Goal: Communication & Community: Answer question/provide support

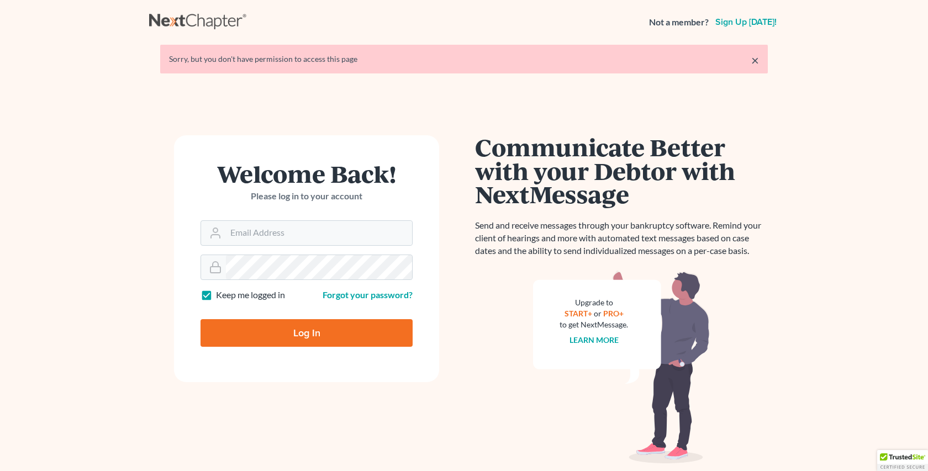
type input "rdanzy@arthurlwalker.com"
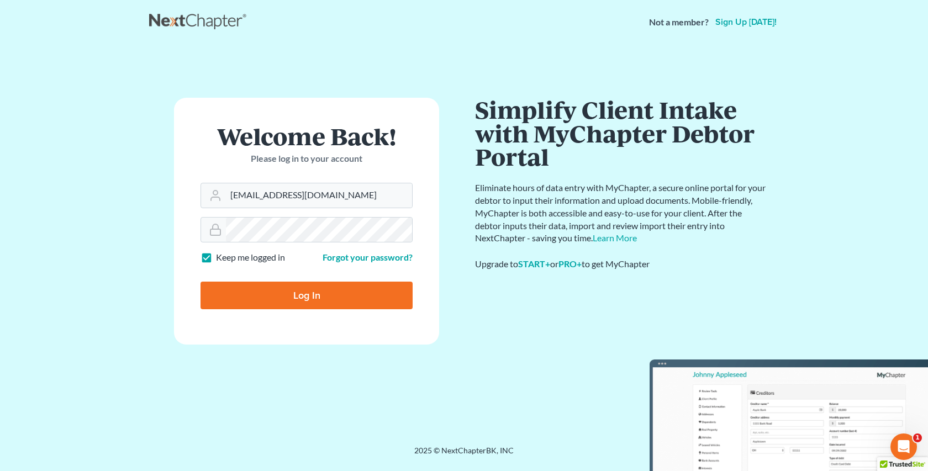
click at [308, 299] on input "Log In" at bounding box center [306, 296] width 212 height 28
type input "Thinking..."
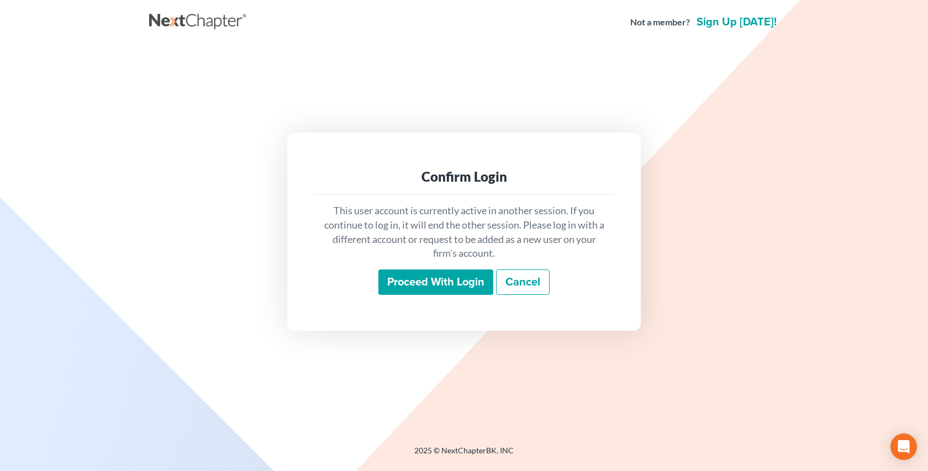
click at [421, 284] on input "Proceed with login" at bounding box center [435, 282] width 115 height 25
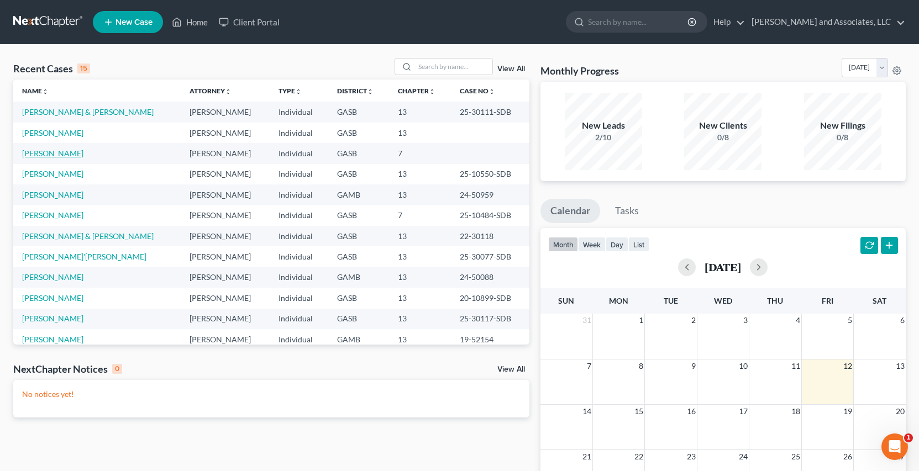
click at [64, 154] on link "[PERSON_NAME]" at bounding box center [52, 153] width 61 height 9
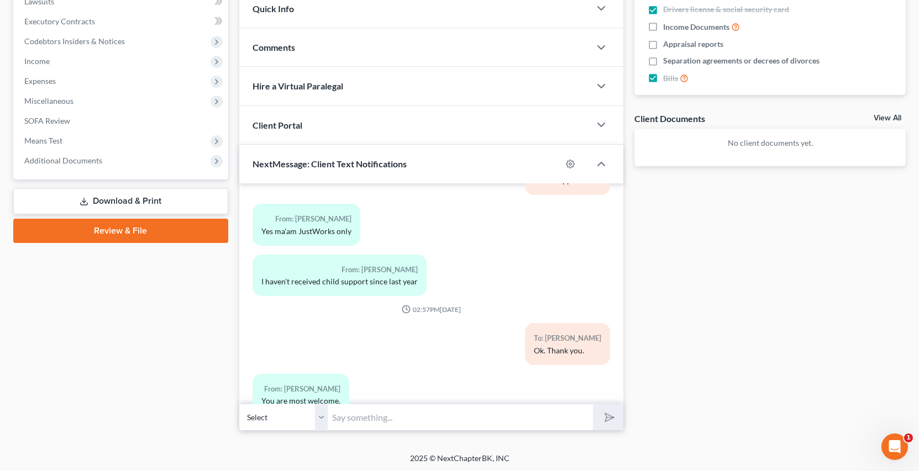
scroll to position [304, 0]
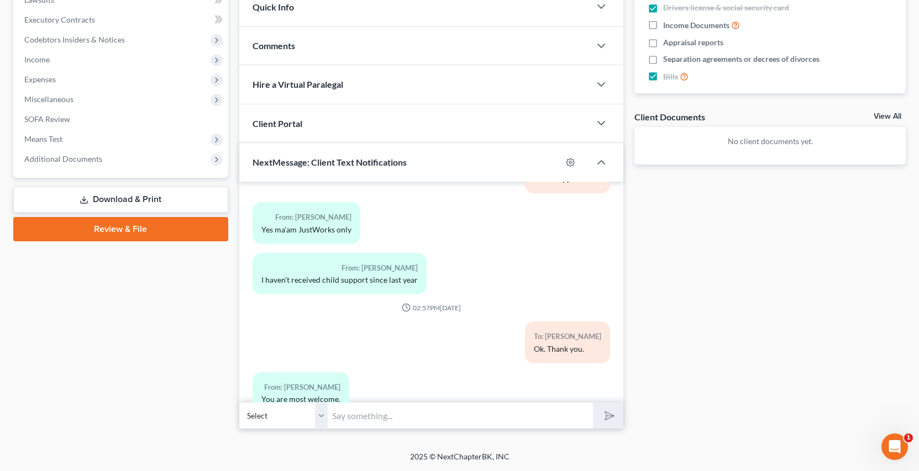
click at [321, 419] on select "Select [PHONE_NUMBER] - [PERSON_NAME]" at bounding box center [283, 415] width 88 height 27
click at [239, 402] on select "Select [PHONE_NUMBER] - [PERSON_NAME]" at bounding box center [283, 415] width 88 height 27
click at [347, 414] on input "text" at bounding box center [460, 415] width 265 height 27
type input "Lynisha this is [PERSON_NAME] from Attorney [PERSON_NAME] office we are in the …"
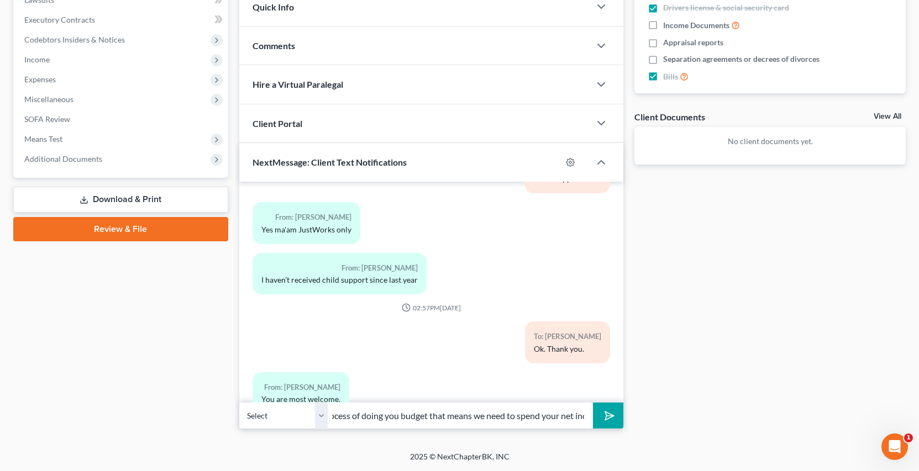
click at [593, 403] on button "submit" at bounding box center [608, 416] width 30 height 26
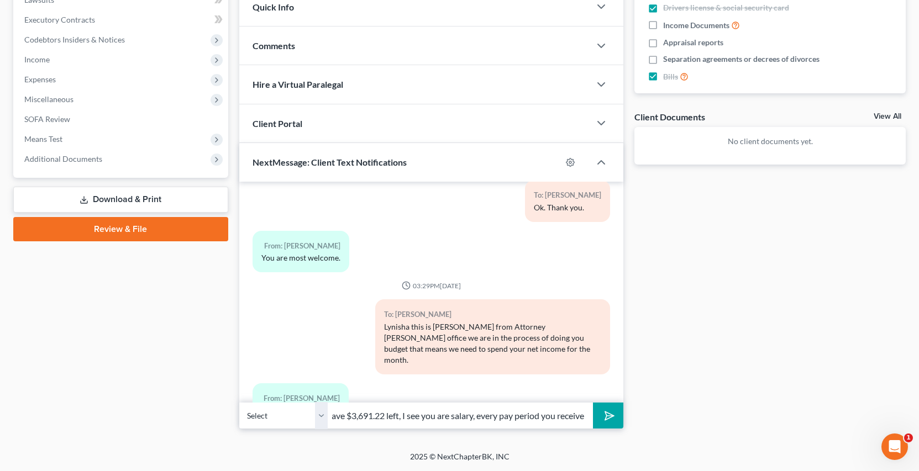
scroll to position [0, 73]
drag, startPoint x: 586, startPoint y: 416, endPoint x: 597, endPoint y: 419, distance: 11.0
click at [587, 416] on input "After taxes you have $3,691.22 left, I see you are salary, every pay period you…" at bounding box center [460, 415] width 265 height 27
type input "After taxes you have $3,691.22 left, I see your net salary is $1,845.61 per pay…"
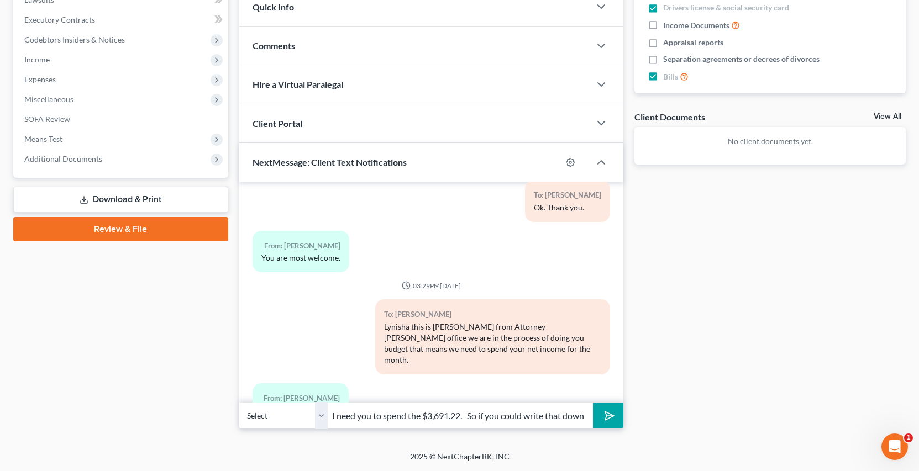
click at [593, 403] on button "submit" at bounding box center [608, 416] width 30 height 26
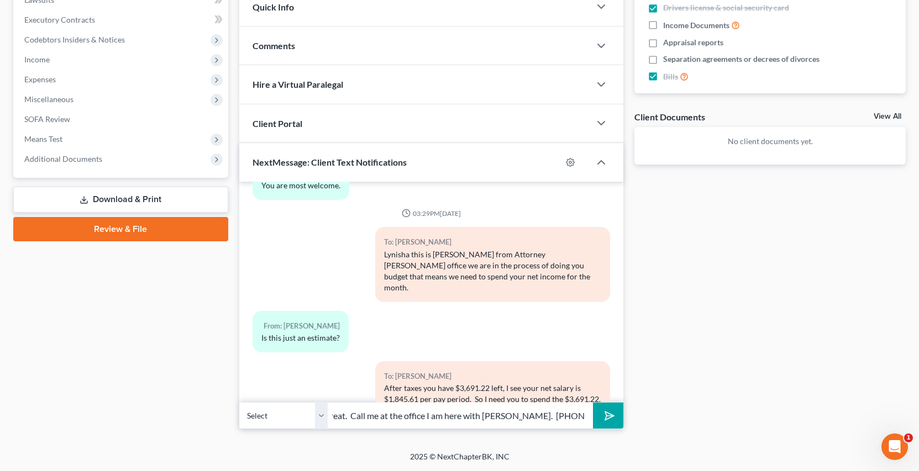
scroll to position [0, 313]
type input "on a sheet of paper your living expenses and spend that amount of money will be…"
click at [593, 403] on button "submit" at bounding box center [608, 416] width 30 height 26
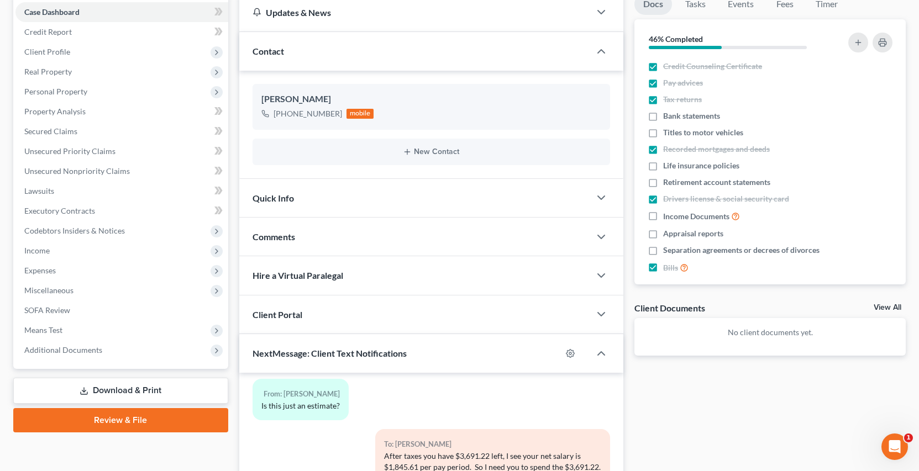
scroll to position [114, 0]
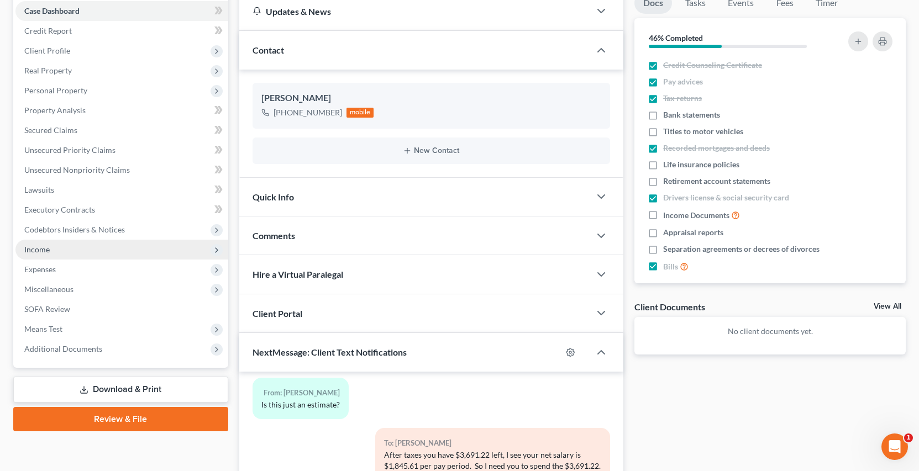
click at [47, 245] on span "Income" at bounding box center [36, 249] width 25 height 9
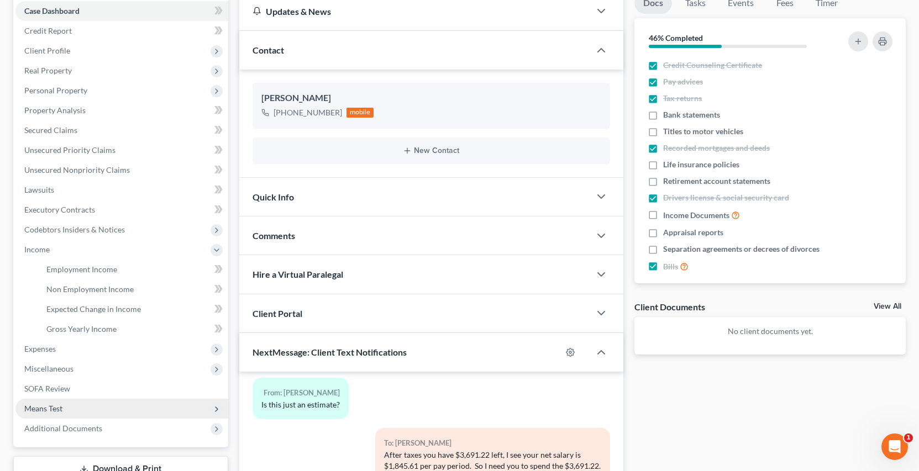
click at [52, 407] on span "Means Test" at bounding box center [43, 408] width 38 height 9
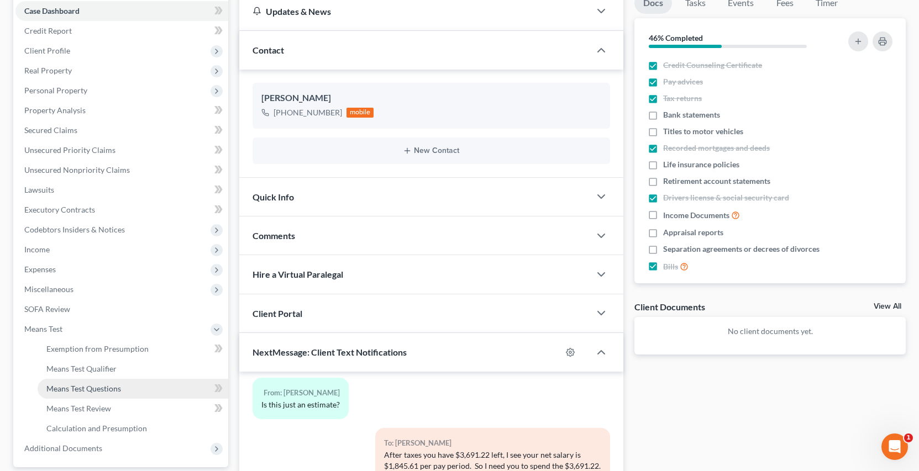
click at [108, 386] on span "Means Test Questions" at bounding box center [83, 388] width 75 height 9
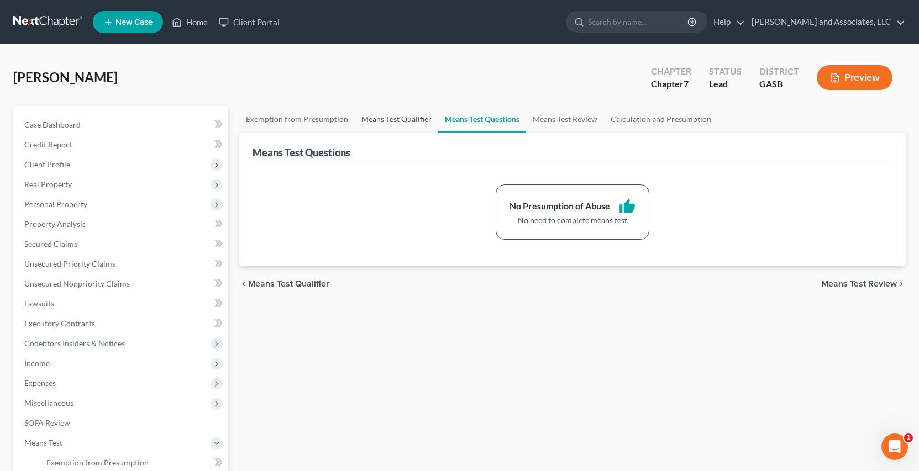
click at [376, 120] on link "Means Test Qualifier" at bounding box center [396, 119] width 83 height 27
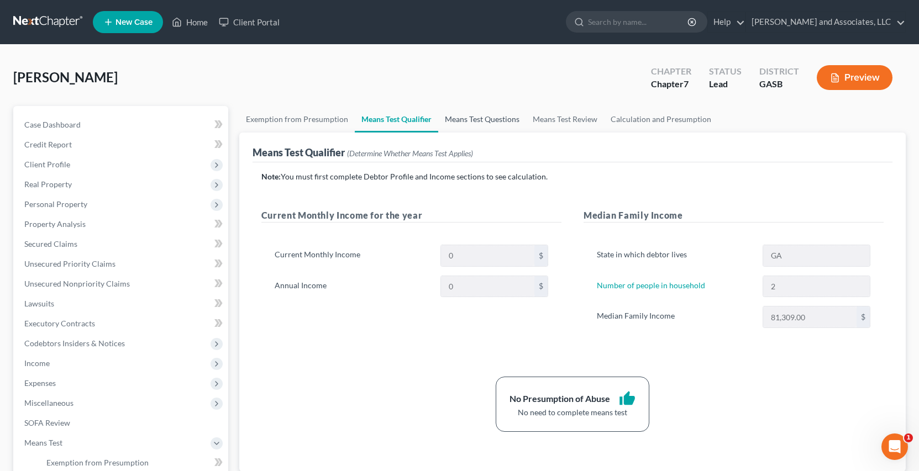
click at [492, 120] on link "Means Test Questions" at bounding box center [482, 119] width 88 height 27
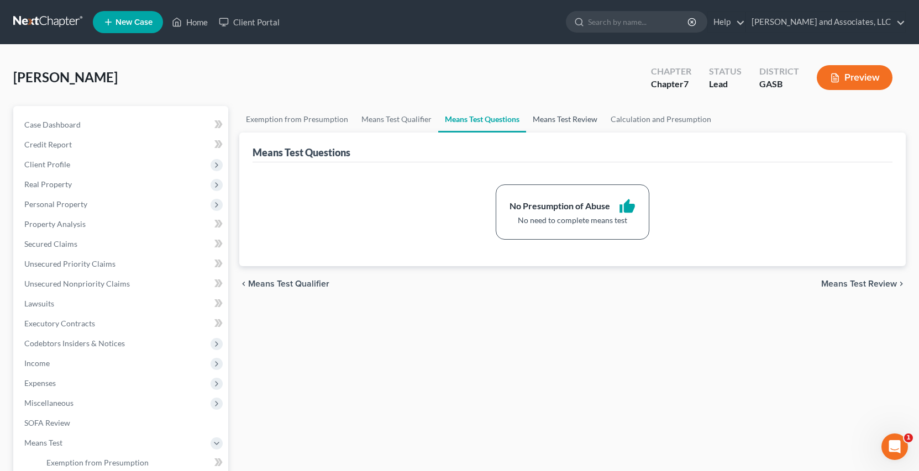
click at [562, 118] on link "Means Test Review" at bounding box center [565, 119] width 78 height 27
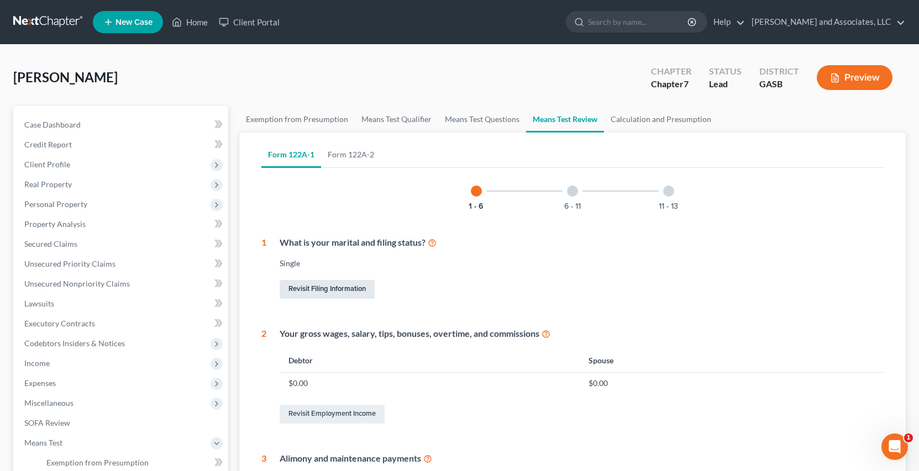
click at [347, 289] on link "Revisit Filing Information" at bounding box center [326, 289] width 95 height 19
select select "1"
select select "0"
select select "10"
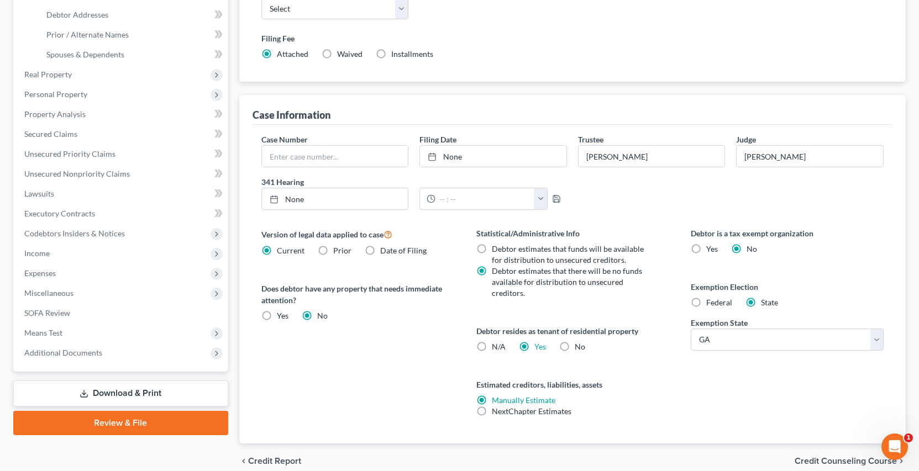
scroll to position [228, 0]
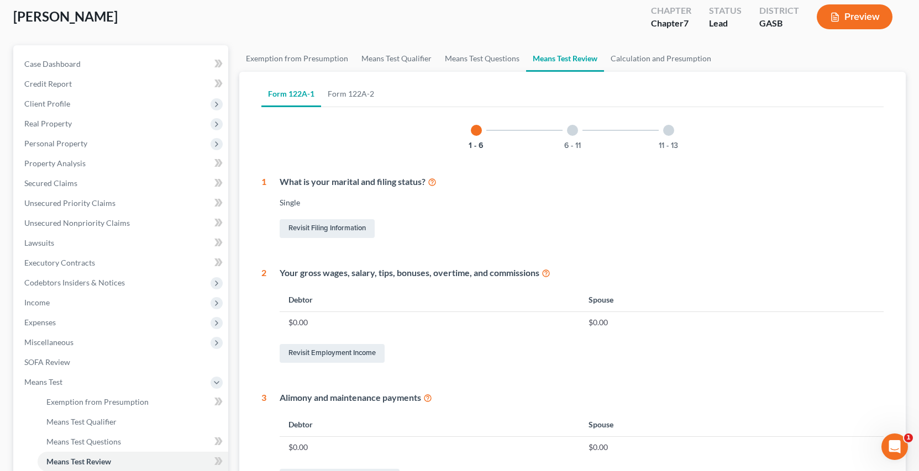
scroll to position [110, 0]
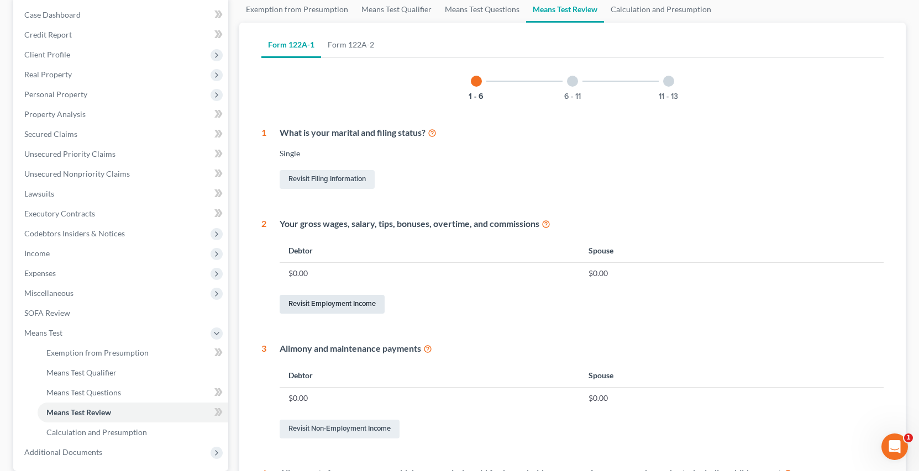
click at [351, 306] on link "Revisit Employment Income" at bounding box center [331, 304] width 105 height 19
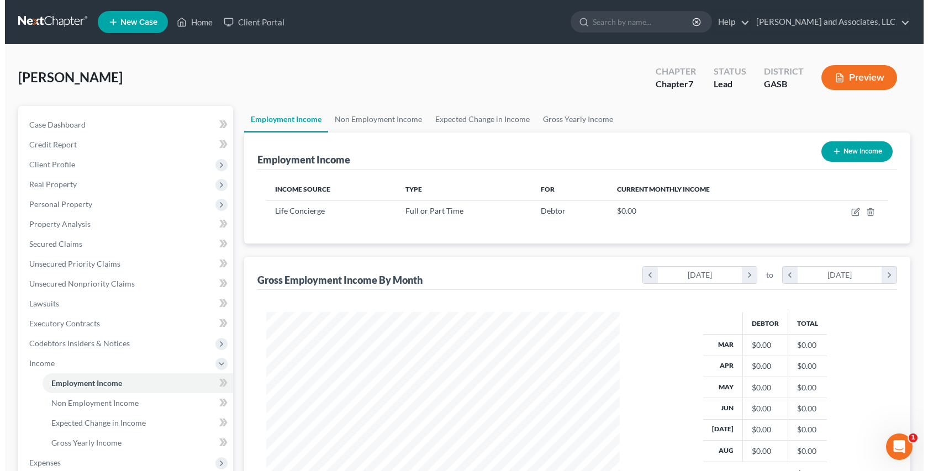
scroll to position [198, 376]
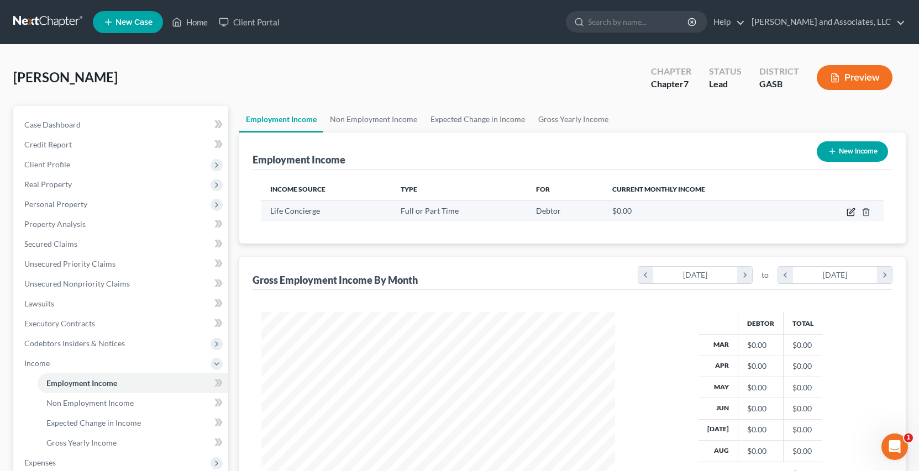
click at [849, 213] on icon "button" at bounding box center [850, 212] width 9 height 9
select select "0"
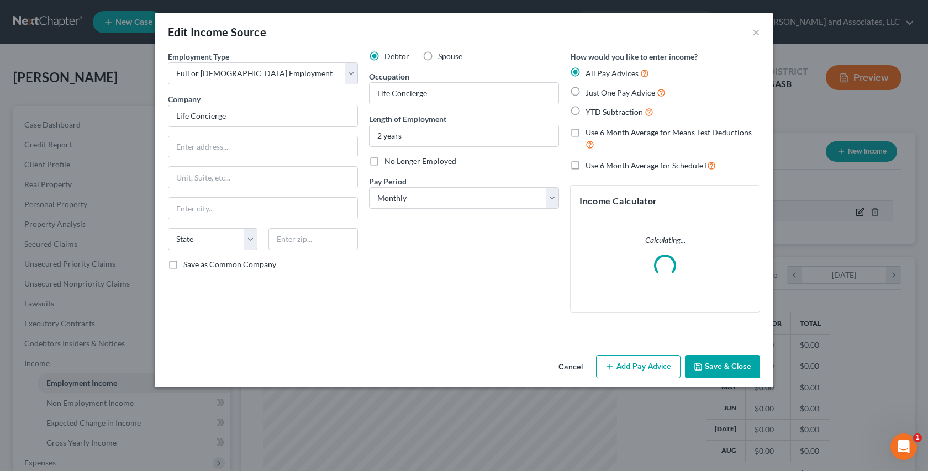
scroll to position [198, 380]
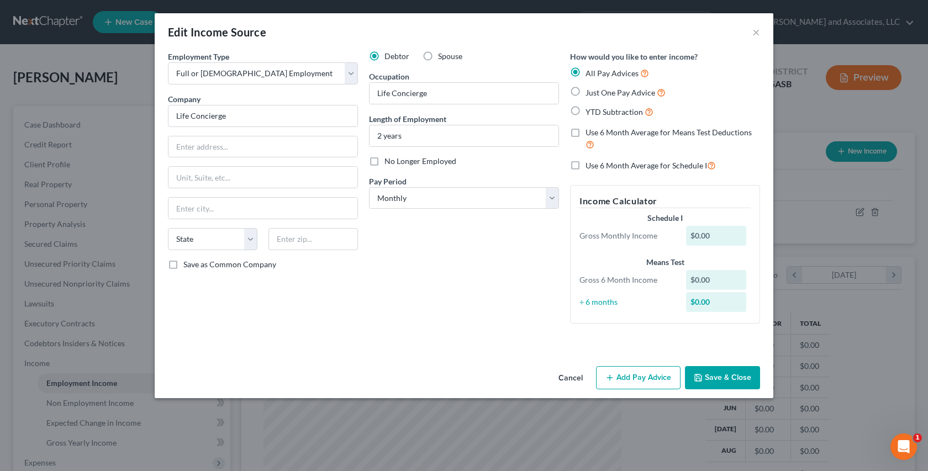
click at [645, 377] on button "Add Pay Advice" at bounding box center [638, 377] width 85 height 23
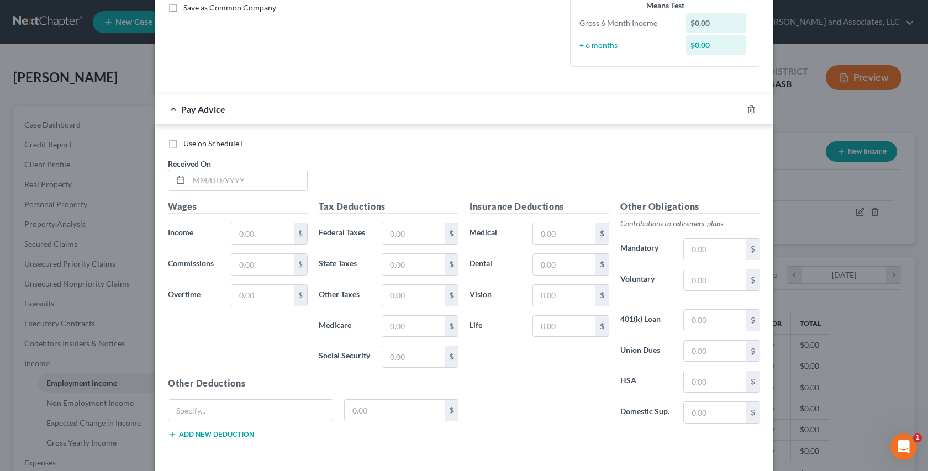
scroll to position [303, 0]
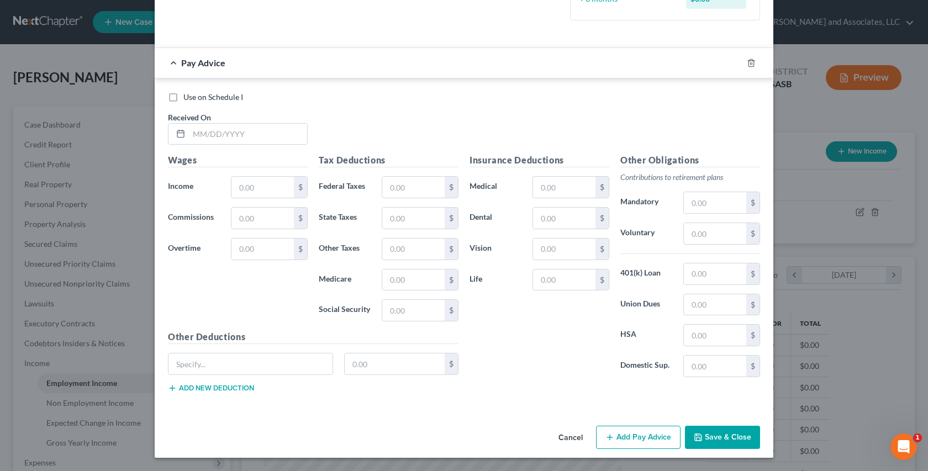
click at [183, 95] on label "Use on Schedule I" at bounding box center [213, 97] width 60 height 11
click at [188, 95] on input "Use on Schedule I" at bounding box center [191, 95] width 7 height 7
checkbox input "true"
click at [646, 436] on button "Add Pay Advice" at bounding box center [638, 437] width 85 height 23
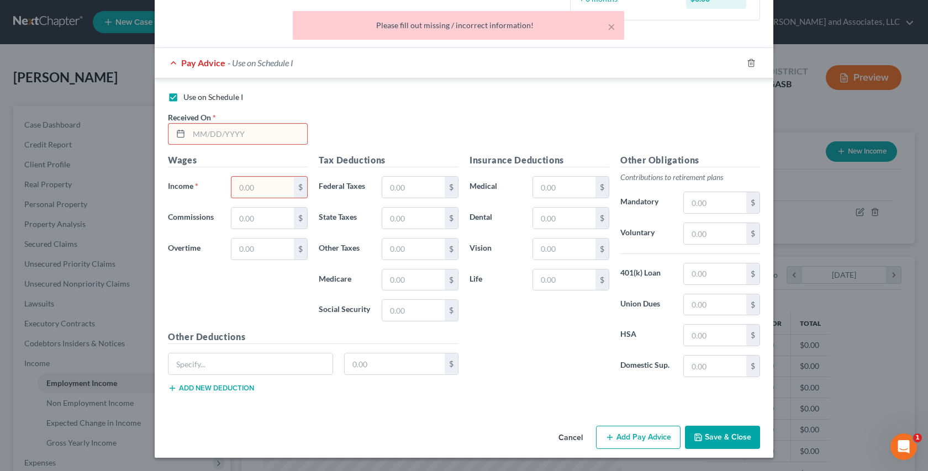
click at [366, 109] on div "Use on Schedule I Received On *" at bounding box center [463, 123] width 603 height 62
click at [711, 439] on button "Save & Close" at bounding box center [722, 437] width 75 height 23
click at [613, 28] on button "×" at bounding box center [612, 26] width 8 height 13
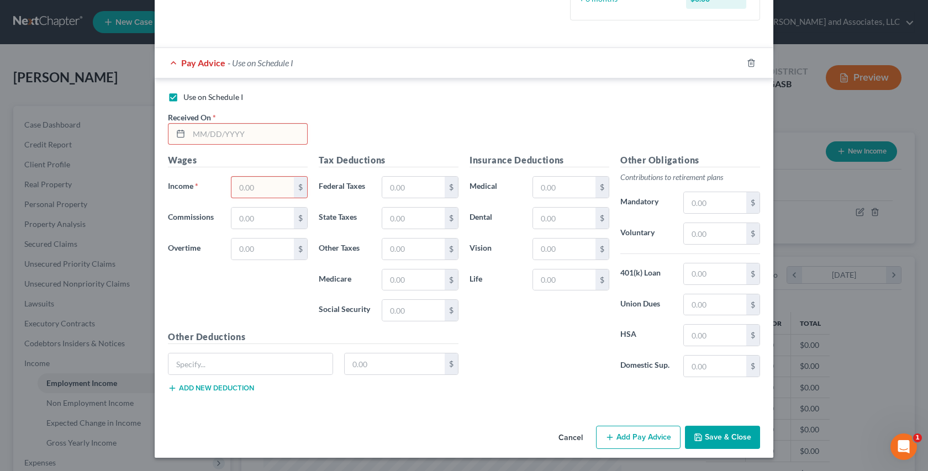
click at [637, 440] on button "Add Pay Advice" at bounding box center [638, 437] width 85 height 23
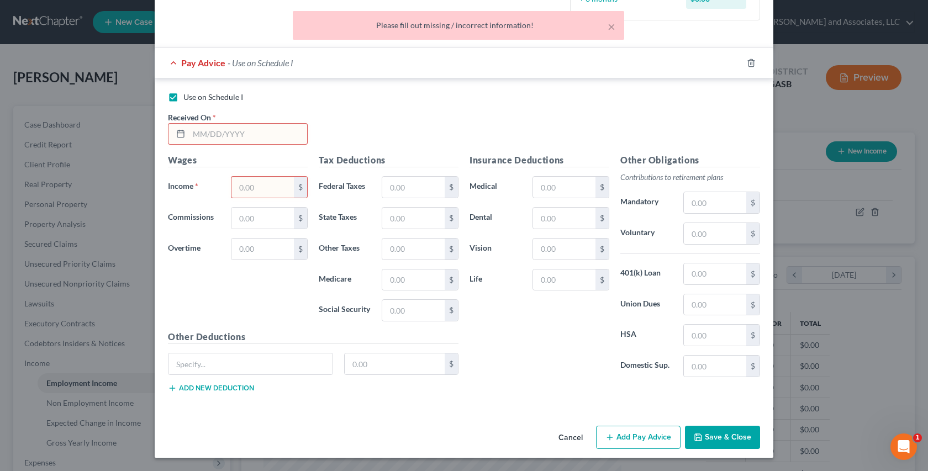
click at [240, 132] on input "text" at bounding box center [248, 134] width 118 height 21
type input "[DATE]"
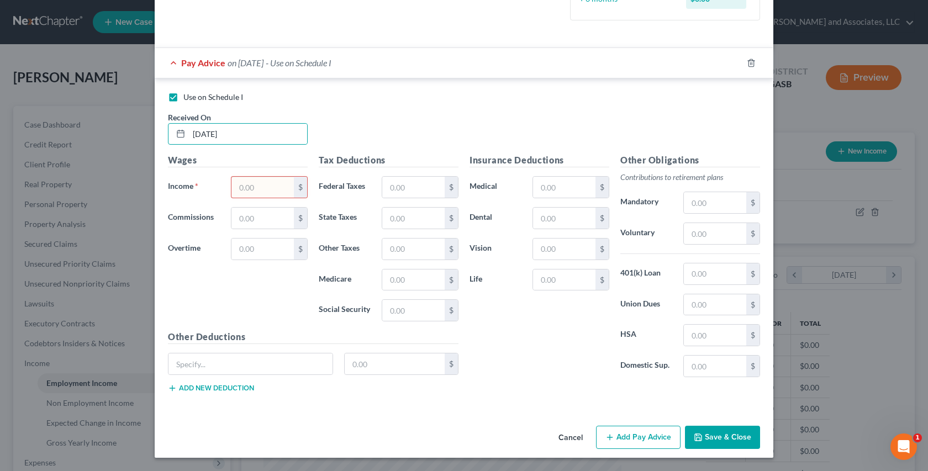
click at [261, 189] on input "text" at bounding box center [262, 187] width 62 height 21
type input "0.00"
drag, startPoint x: 421, startPoint y: 424, endPoint x: 403, endPoint y: 423, distance: 18.3
click at [426, 425] on div "Cancel Add Pay Advice Save & Close" at bounding box center [464, 439] width 619 height 36
click at [638, 439] on button "Add Pay Advice" at bounding box center [638, 437] width 85 height 23
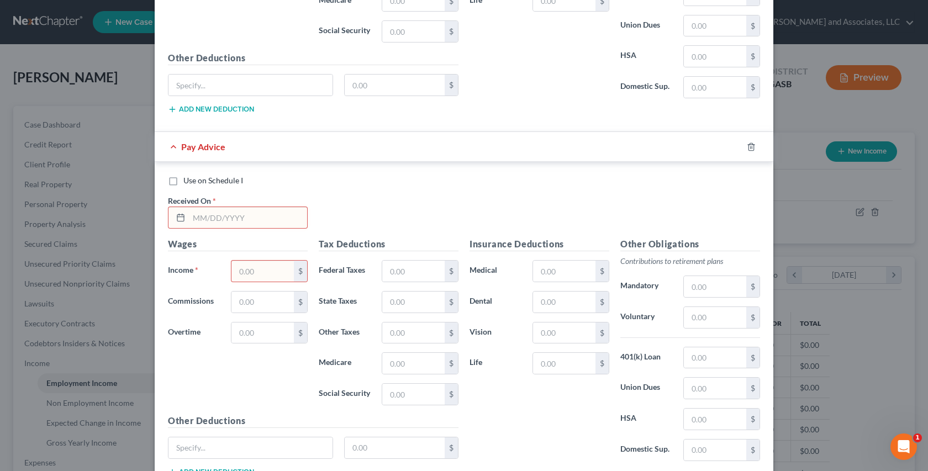
scroll to position [585, 0]
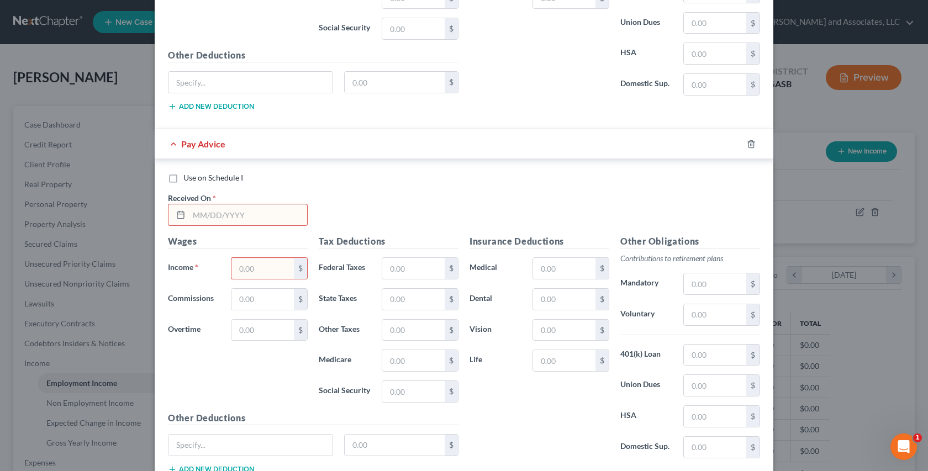
click at [254, 218] on input "text" at bounding box center [248, 214] width 118 height 21
type input "[DATE]"
click at [267, 267] on input "text" at bounding box center [262, 268] width 62 height 21
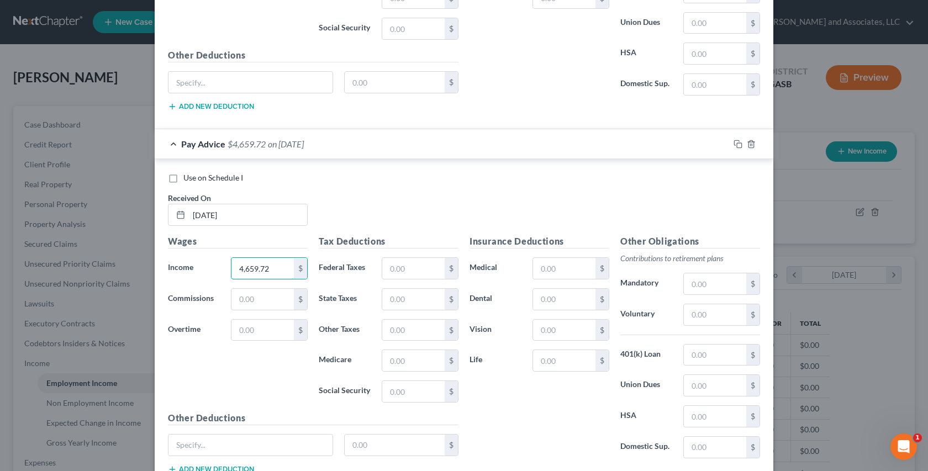
type input "4,659.72"
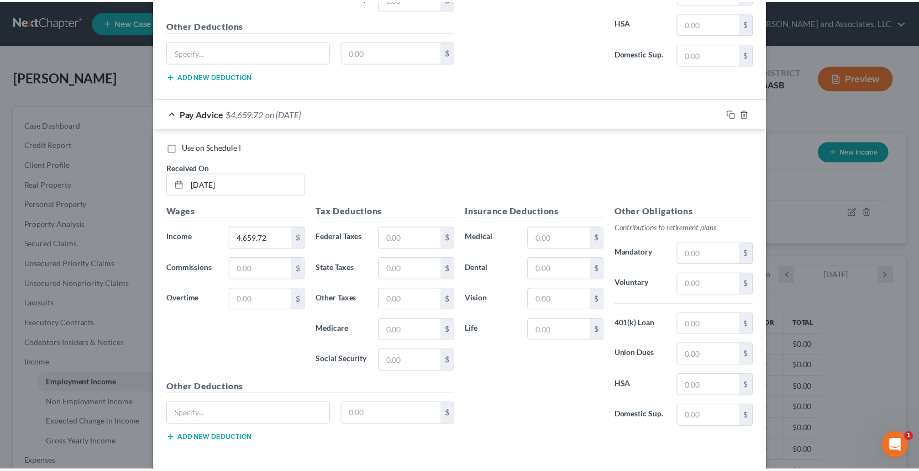
scroll to position [666, 0]
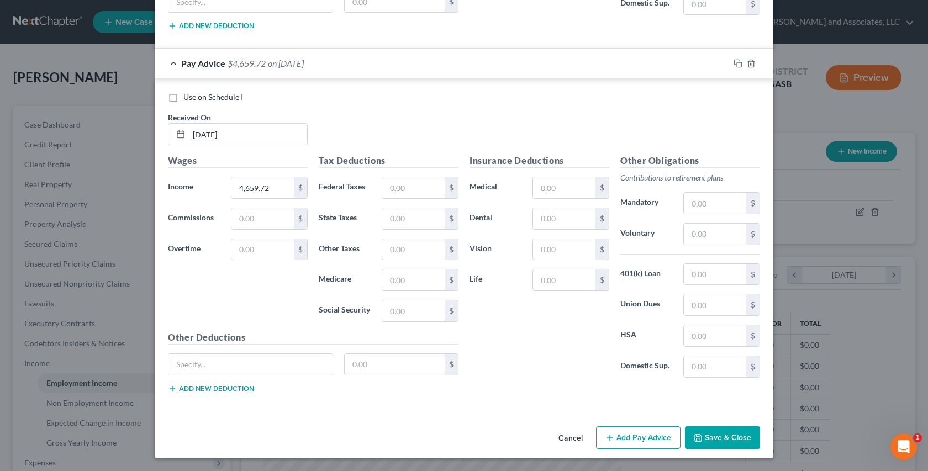
click at [703, 437] on button "Save & Close" at bounding box center [722, 437] width 75 height 23
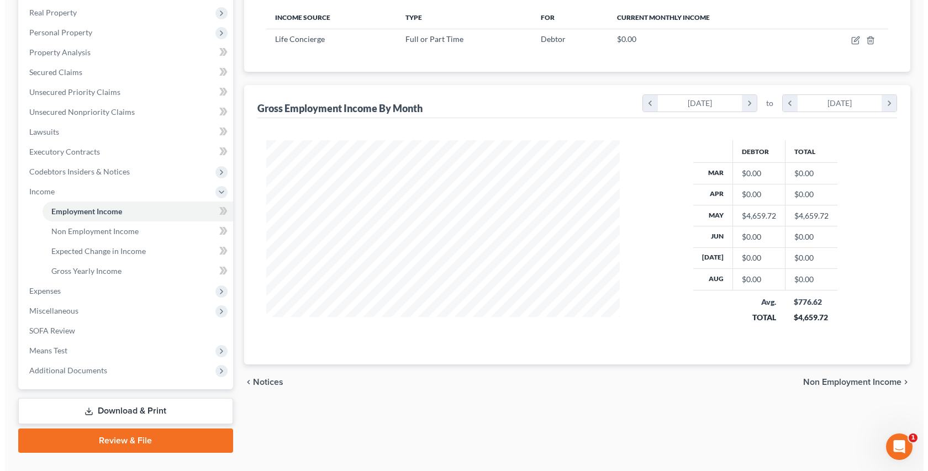
scroll to position [171, 0]
click at [90, 211] on span "Employment Income" at bounding box center [81, 211] width 71 height 9
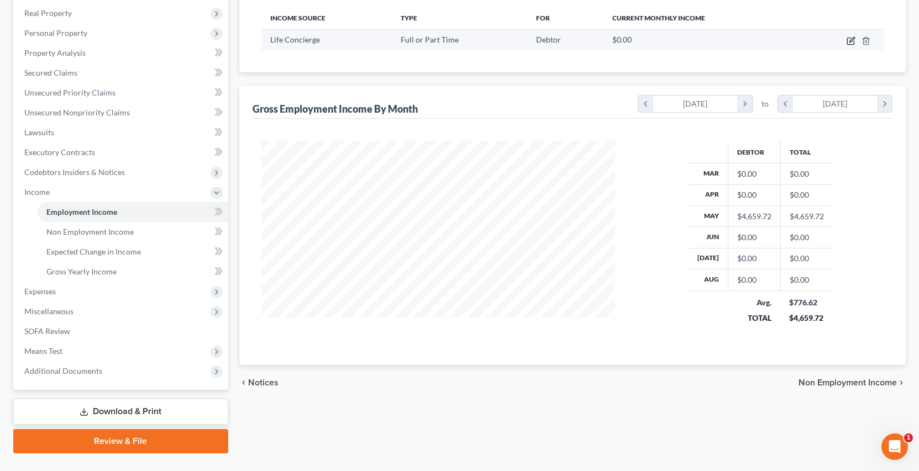
click at [851, 40] on icon "button" at bounding box center [851, 39] width 5 height 5
select select "0"
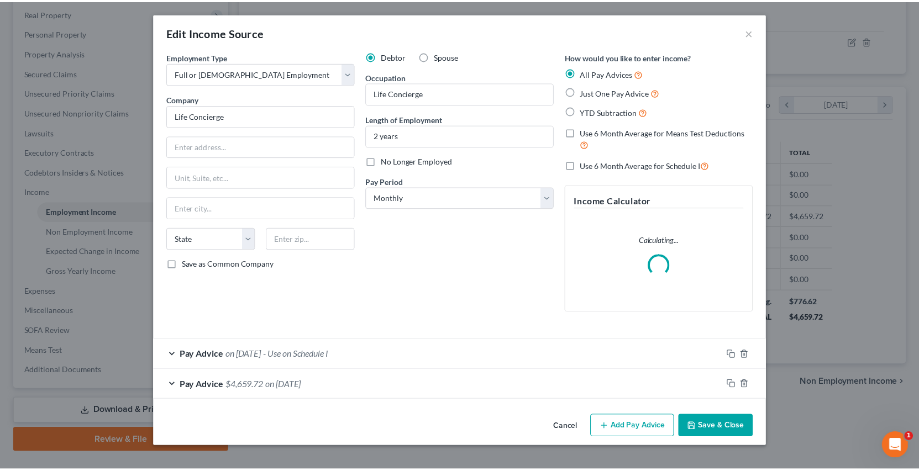
scroll to position [198, 380]
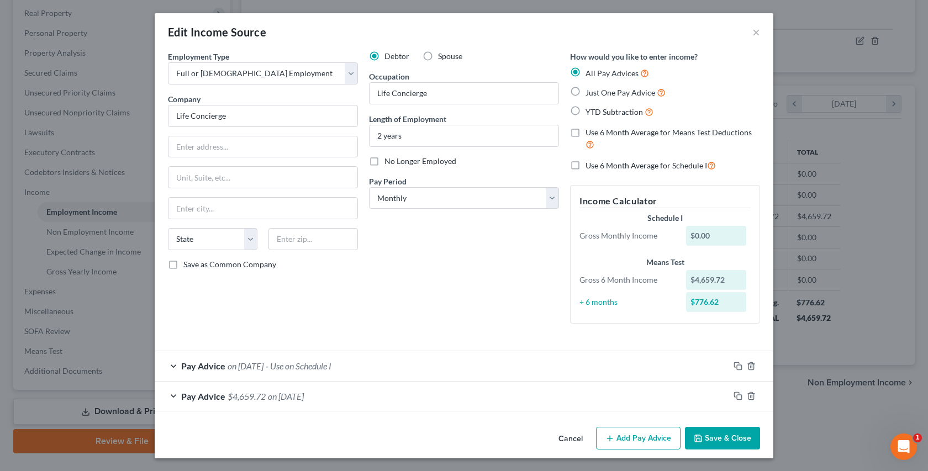
click at [585, 92] on label "Just One Pay Advice" at bounding box center [625, 92] width 80 height 13
click at [590, 92] on input "Just One Pay Advice" at bounding box center [593, 89] width 7 height 7
radio input "true"
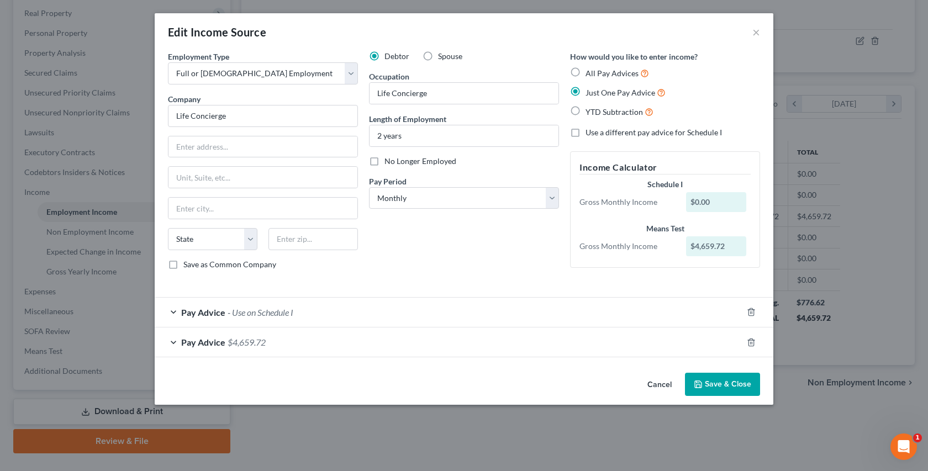
click at [725, 385] on button "Save & Close" at bounding box center [722, 384] width 75 height 23
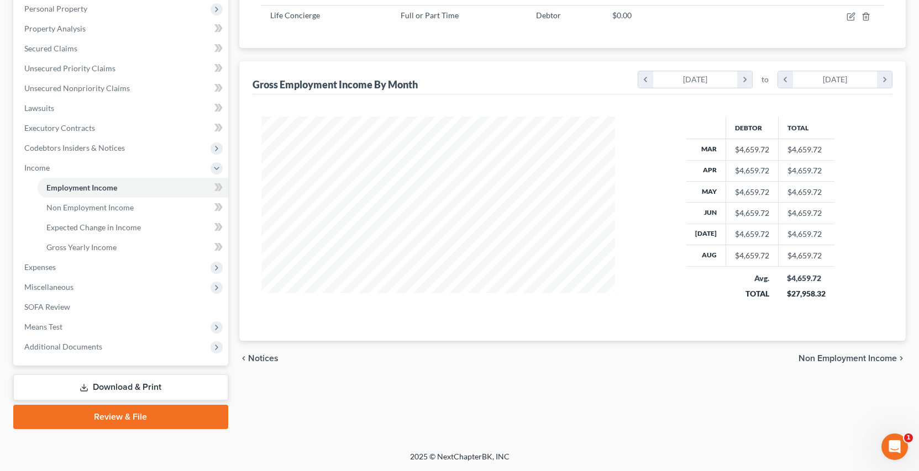
scroll to position [0, 0]
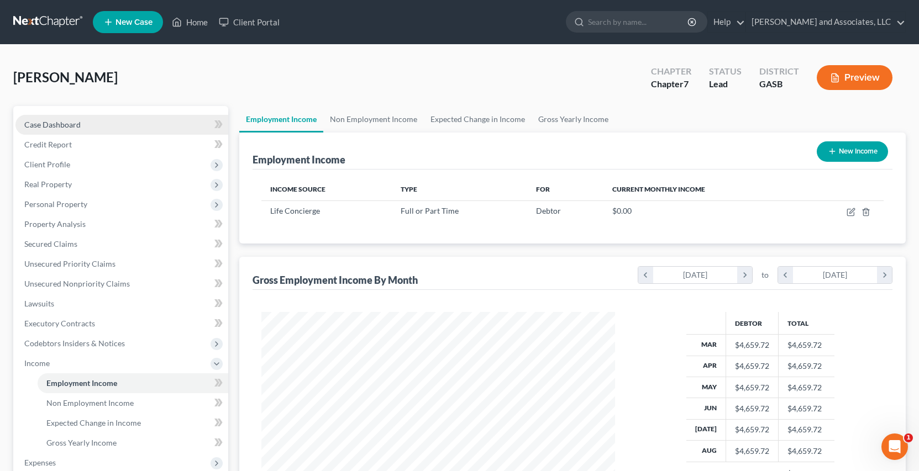
click at [68, 121] on span "Case Dashboard" at bounding box center [52, 124] width 56 height 9
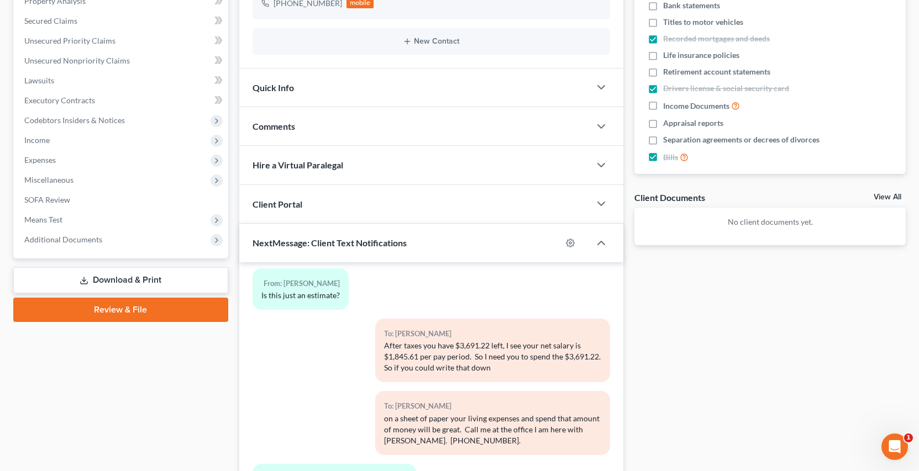
scroll to position [304, 0]
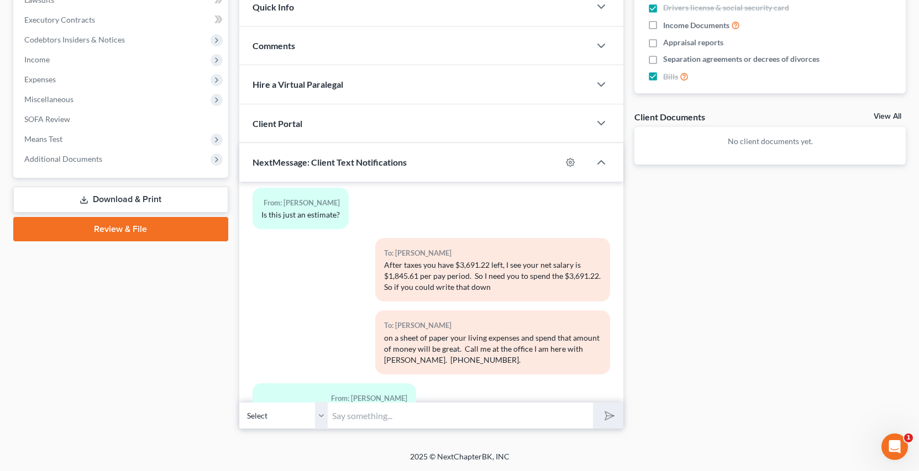
click at [319, 420] on select "Select [PHONE_NUMBER] - [PERSON_NAME]" at bounding box center [283, 415] width 88 height 27
click at [239, 402] on select "Select [PHONE_NUMBER] - [PERSON_NAME]" at bounding box center [283, 415] width 88 height 27
click at [359, 416] on input "text" at bounding box center [460, 415] width 265 height 27
type input "You can put it in this message if you like."
click at [593, 403] on button "submit" at bounding box center [608, 416] width 30 height 26
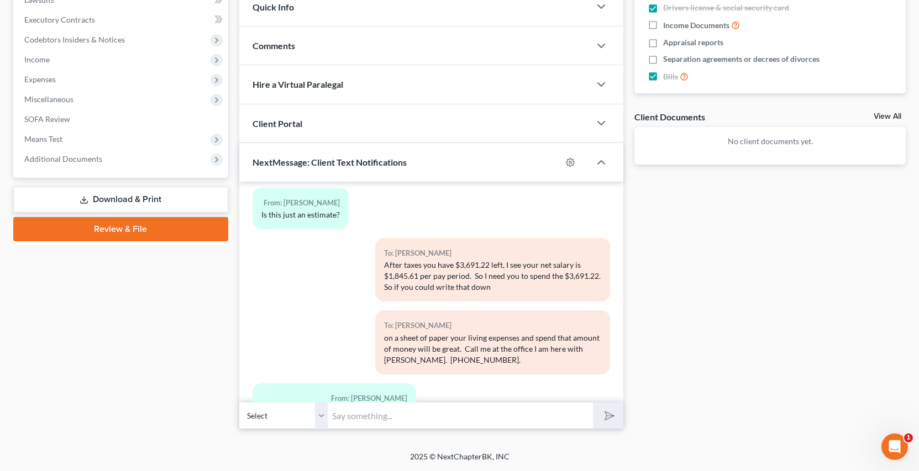
scroll to position [2464, 0]
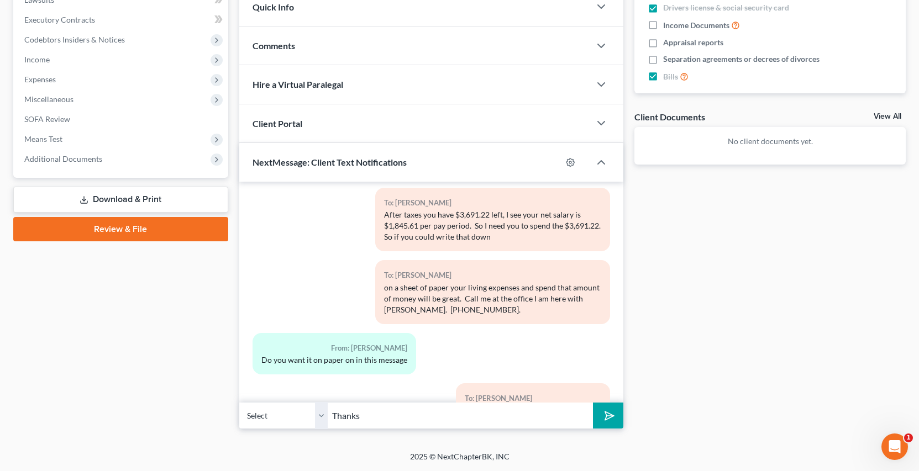
type input "Thanks"
click at [593, 403] on button "submit" at bounding box center [608, 416] width 30 height 26
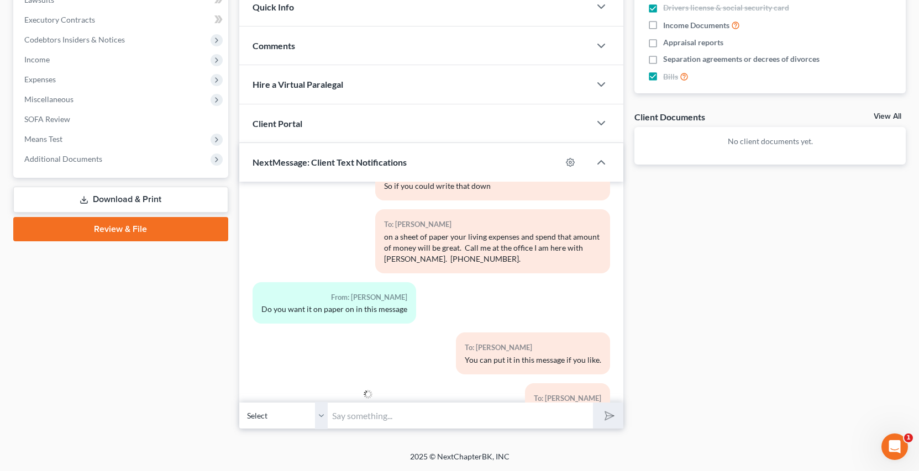
click at [711, 310] on div "Docs Tasks Events Fees Timer 46% Completed Nothing here yet! Credit Counseling …" at bounding box center [770, 115] width 282 height 627
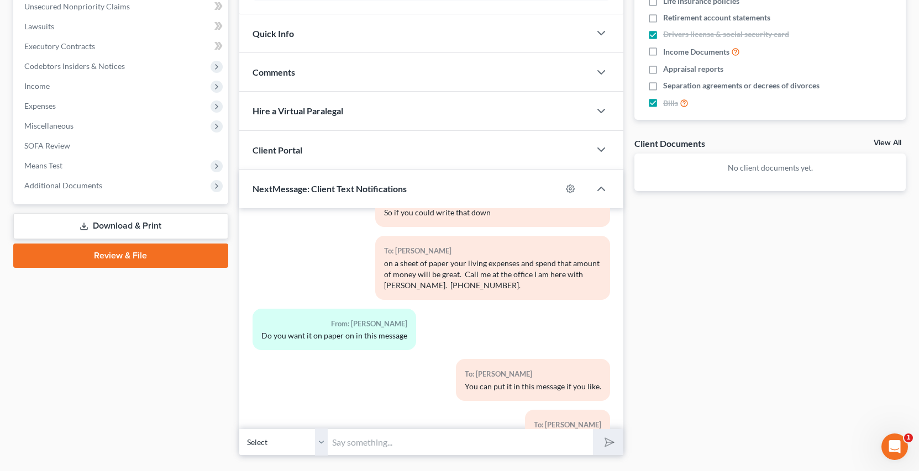
scroll to position [272, 0]
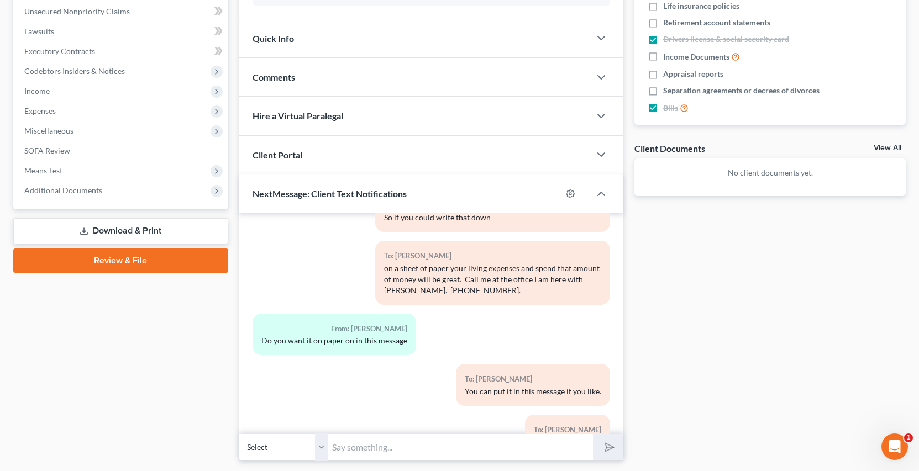
click at [167, 231] on link "Download & Print" at bounding box center [120, 231] width 215 height 26
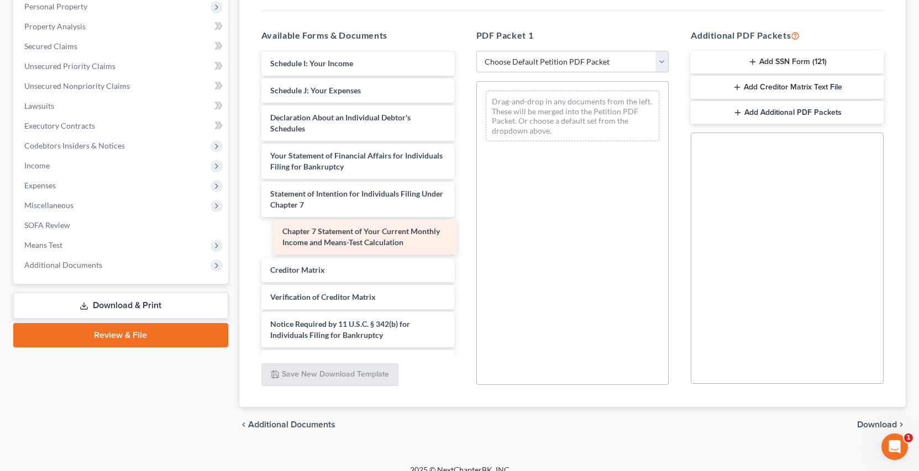
scroll to position [247, 0]
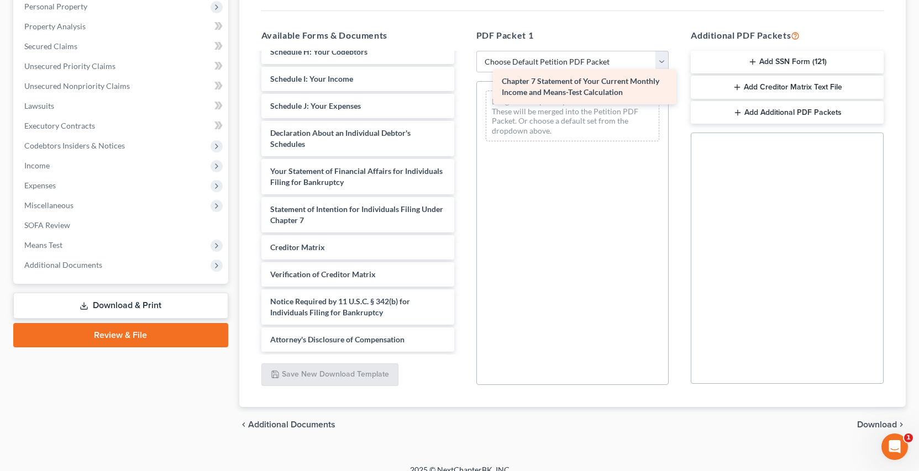
drag, startPoint x: 395, startPoint y: 234, endPoint x: 611, endPoint y: 106, distance: 251.1
click at [463, 106] on div "Chapter 7 Statement of Your Current Monthly Income and Means-Test Calculation V…" at bounding box center [357, 79] width 210 height 546
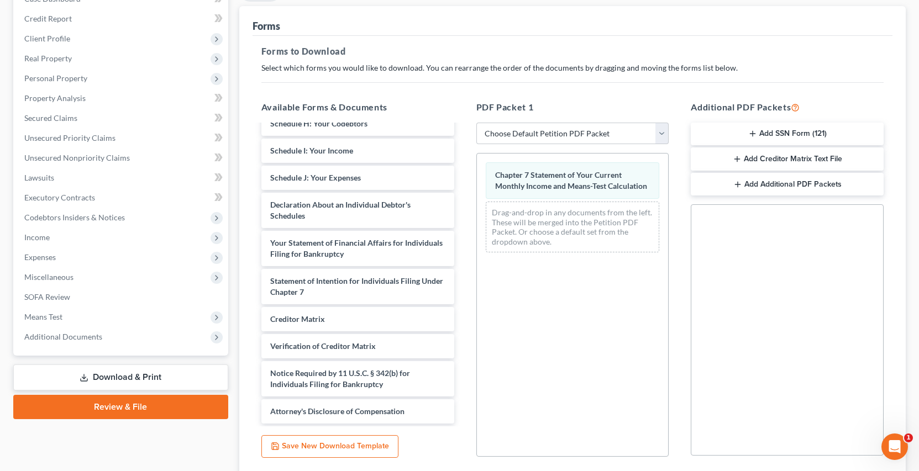
scroll to position [16, 0]
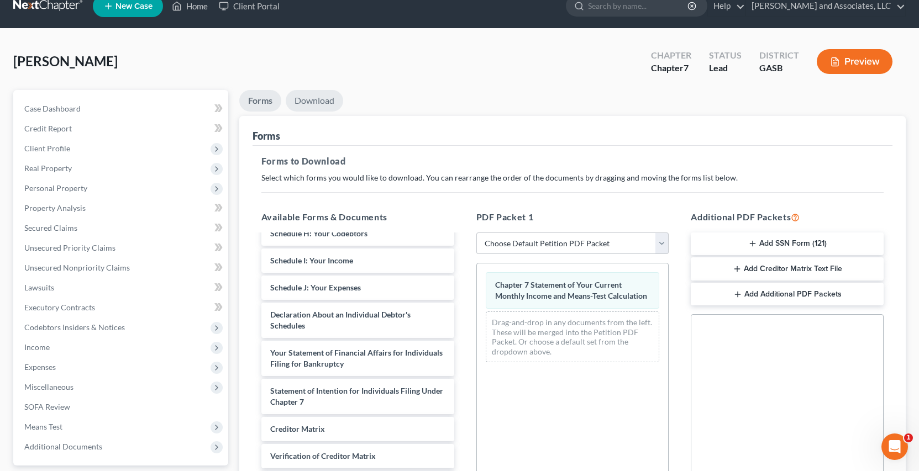
click at [310, 101] on link "Download" at bounding box center [314, 101] width 57 height 22
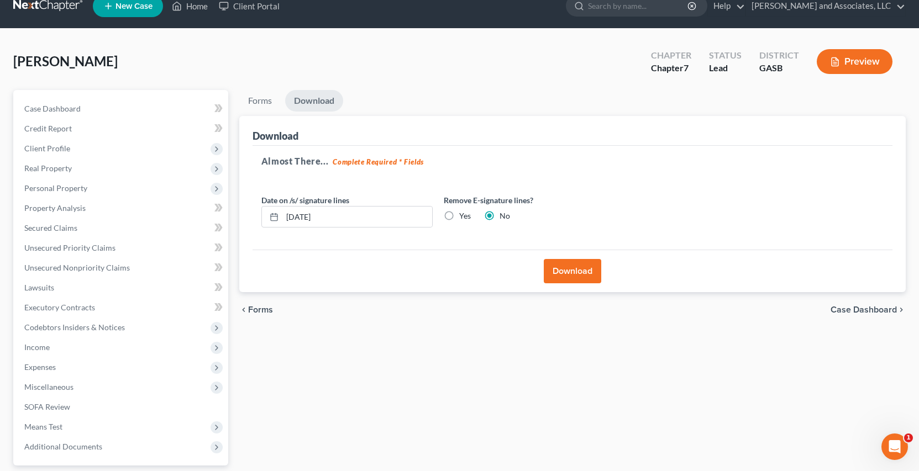
click at [568, 271] on button "Download" at bounding box center [571, 271] width 57 height 24
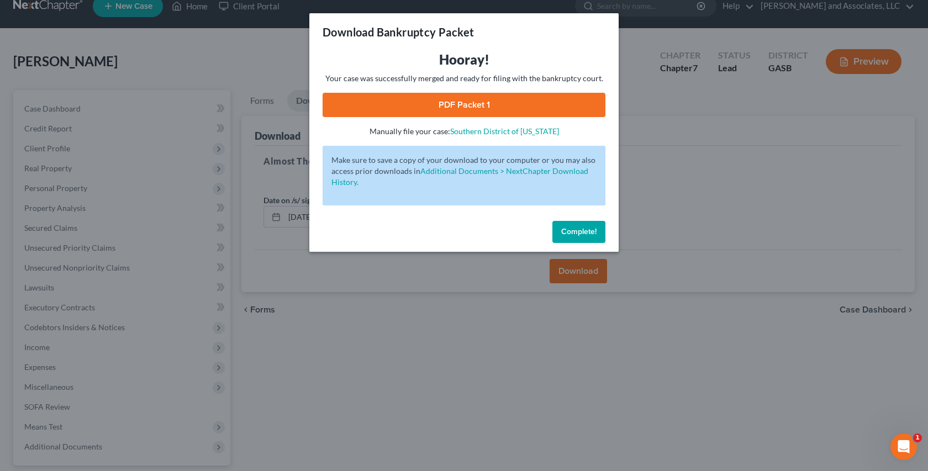
click at [477, 103] on link "PDF Packet 1" at bounding box center [464, 105] width 283 height 24
click at [573, 234] on span "Complete!" at bounding box center [578, 231] width 35 height 9
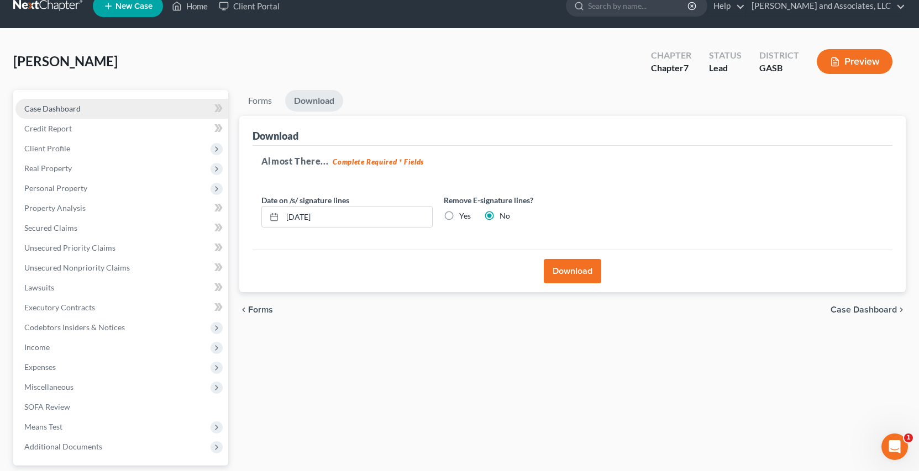
click at [72, 107] on span "Case Dashboard" at bounding box center [52, 108] width 56 height 9
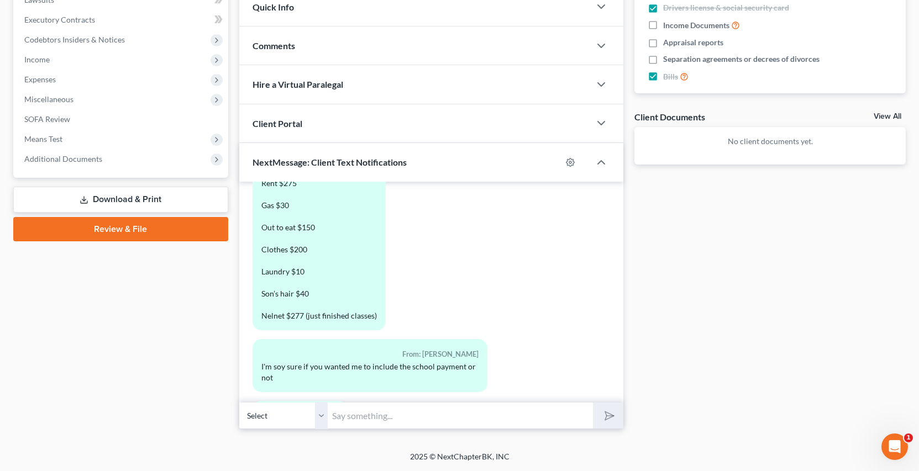
scroll to position [3020, 0]
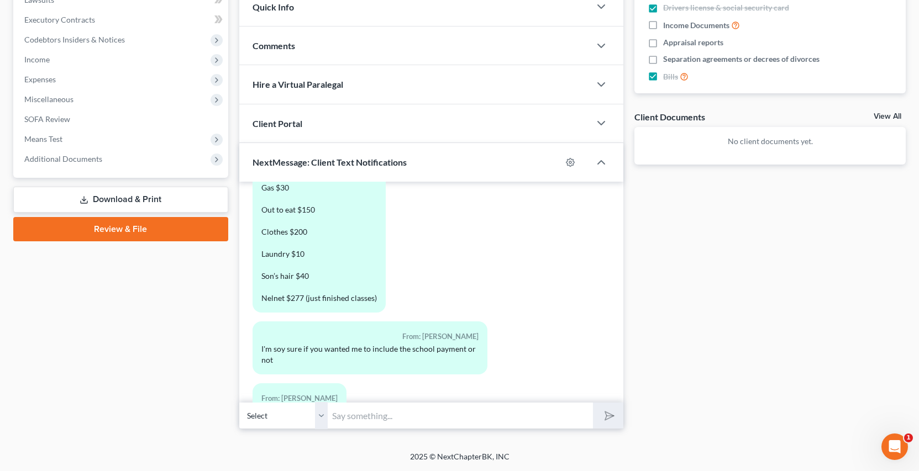
click at [344, 420] on input "text" at bounding box center [460, 415] width 265 height 27
click at [715, 268] on div "Docs Tasks Events Fees Timer 46% Completed Nothing here yet! Credit Counseling …" at bounding box center [770, 115] width 282 height 627
click at [341, 419] on input "text" at bounding box center [460, 415] width 265 height 27
drag, startPoint x: 321, startPoint y: 418, endPoint x: 334, endPoint y: 428, distance: 15.8
click at [323, 418] on select "Select [PHONE_NUMBER] - [PERSON_NAME]" at bounding box center [283, 415] width 88 height 27
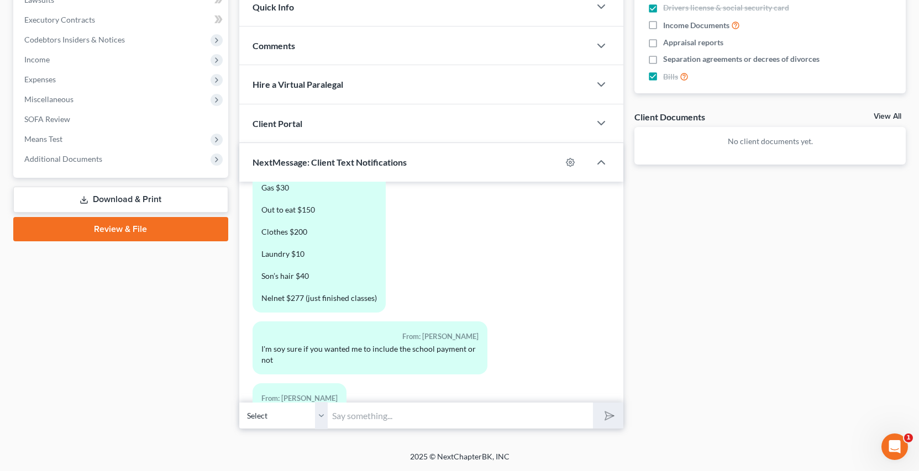
click at [239, 402] on select "Select [PHONE_NUMBER] - [PERSON_NAME]" at bounding box center [283, 415] width 88 height 27
click at [350, 419] on input "text" at bounding box center [460, 415] width 265 height 27
type input "can I call you now?"
click at [593, 403] on button "submit" at bounding box center [608, 416] width 30 height 26
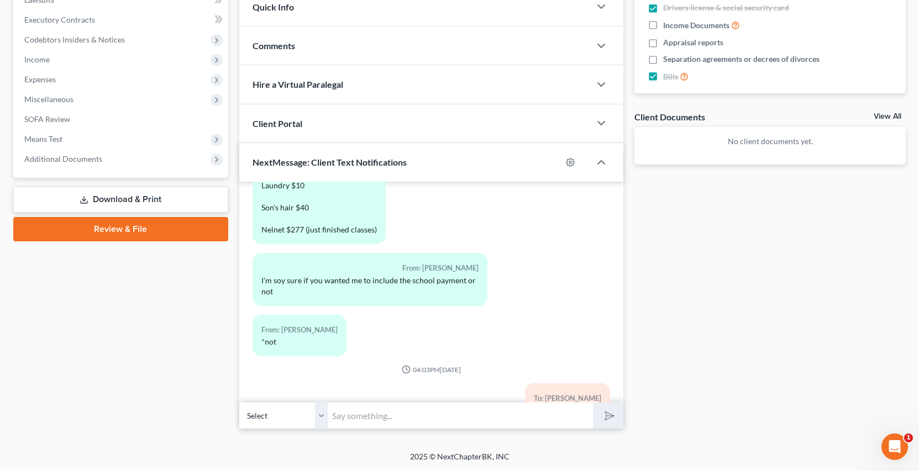
scroll to position [3139, 0]
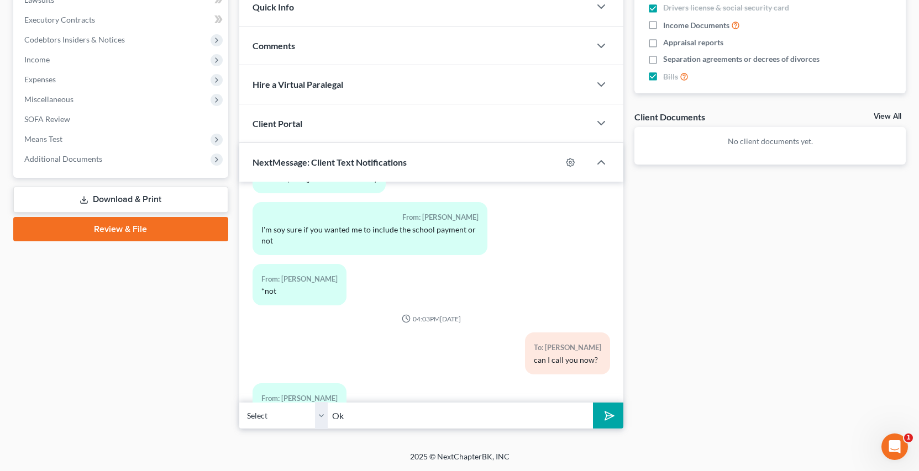
type input "Ok"
click at [607, 419] on polygon "submit" at bounding box center [606, 415] width 13 height 13
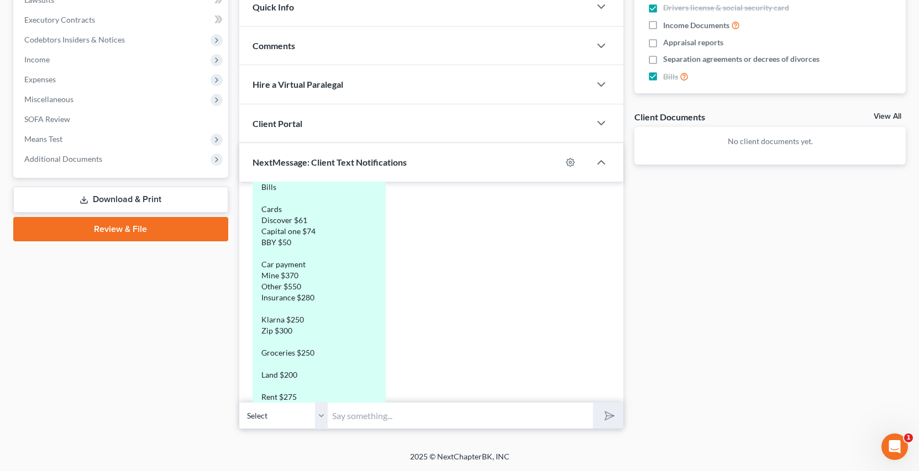
scroll to position [2798, 0]
drag, startPoint x: 617, startPoint y: 362, endPoint x: 322, endPoint y: 401, distance: 297.5
click at [475, 339] on div "From: [PERSON_NAME] Bills Cards Discover $61 Capital one $74 BBY $50 Car paymen…" at bounding box center [370, 347] width 246 height 393
drag, startPoint x: 456, startPoint y: 326, endPoint x: 437, endPoint y: 345, distance: 27.3
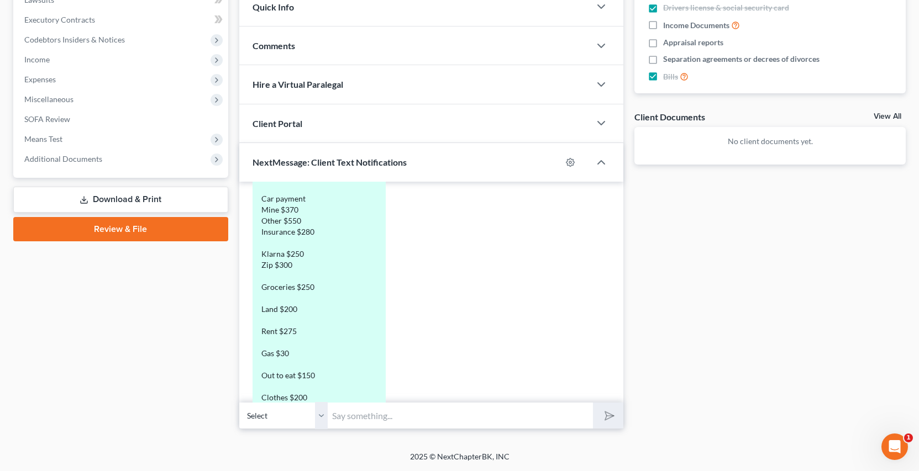
click at [460, 327] on div "From: [PERSON_NAME] Bills Cards Discover $61 Capital one $74 BBY $50 Car paymen…" at bounding box center [370, 290] width 246 height 393
click at [462, 321] on div "From: [PERSON_NAME] Bills Cards Discover $61 Capital one $74 BBY $50 Car paymen…" at bounding box center [370, 290] width 246 height 393
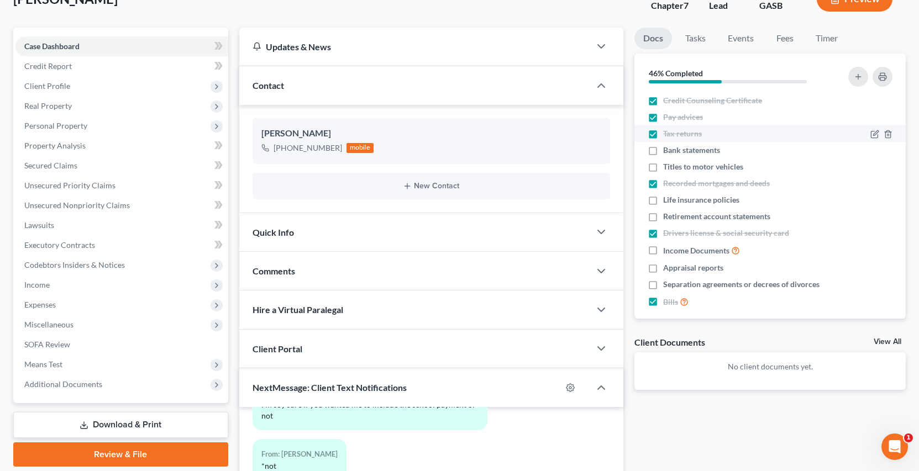
scroll to position [0, 0]
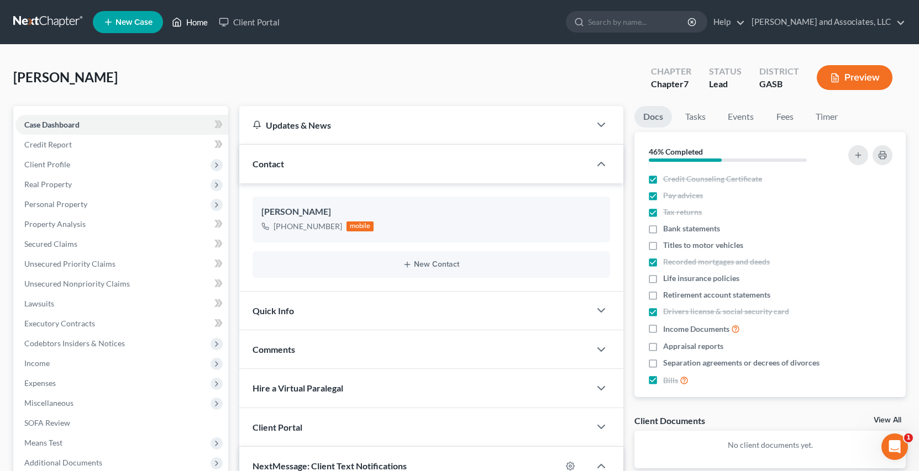
click at [195, 24] on link "Home" at bounding box center [189, 22] width 47 height 20
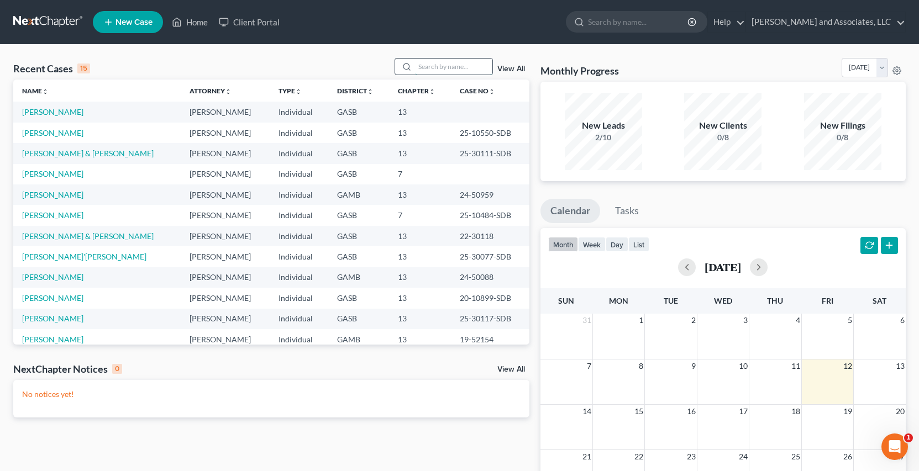
drag, startPoint x: 431, startPoint y: 66, endPoint x: 437, endPoint y: 70, distance: 6.7
click at [434, 69] on input "search" at bounding box center [453, 67] width 77 height 16
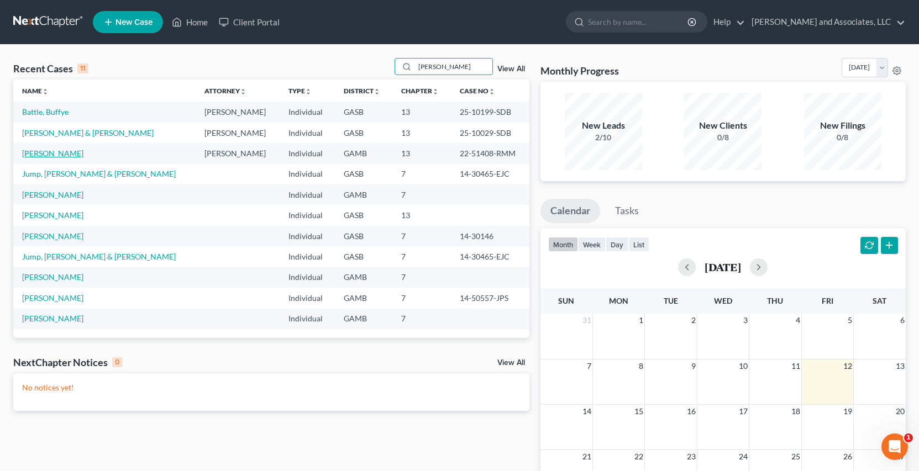
type input "[PERSON_NAME]"
click at [61, 155] on link "[PERSON_NAME]" at bounding box center [52, 153] width 61 height 9
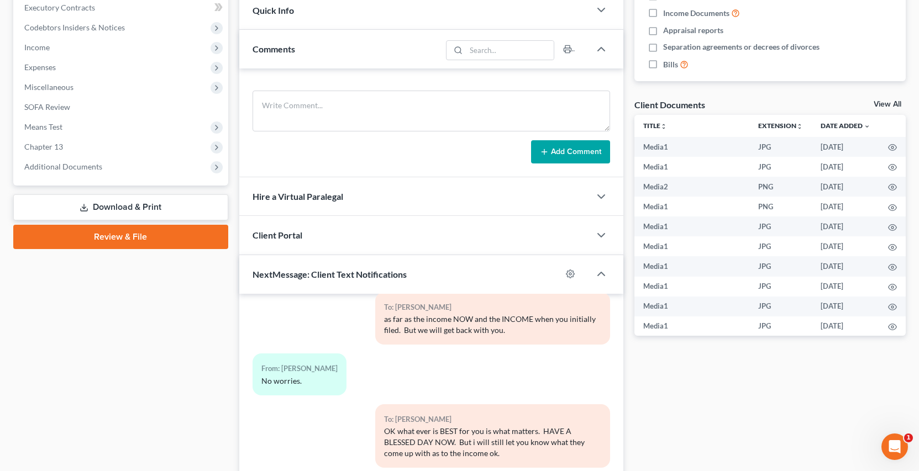
scroll to position [428, 0]
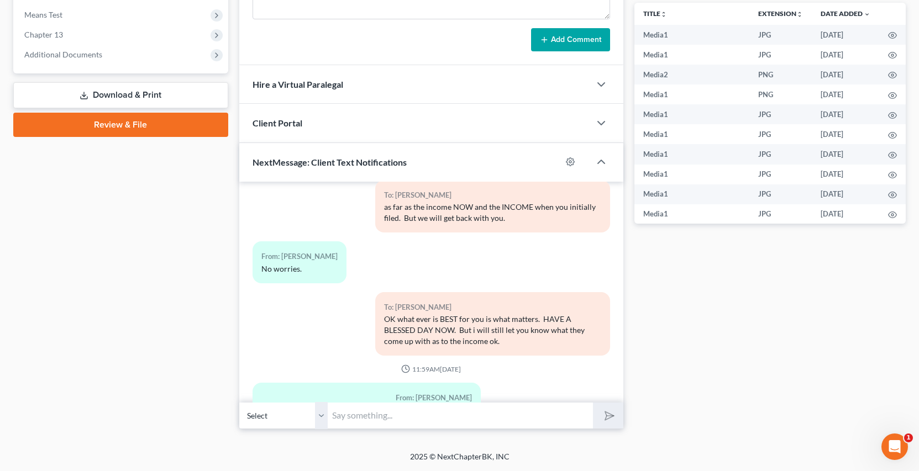
drag, startPoint x: 723, startPoint y: 348, endPoint x: 446, endPoint y: 468, distance: 301.6
click at [723, 349] on div "Docs Tasks Events Fees Timer 0% Completed Nothing here yet! Credit Counseling C…" at bounding box center [770, 53] width 282 height 751
click at [336, 419] on input "text" at bounding box center [460, 415] width 265 height 27
click at [539, 418] on input "[PERSON_NAME] your bankruptcy case will be done around June/2027. Even though y…" at bounding box center [460, 415] width 265 height 27
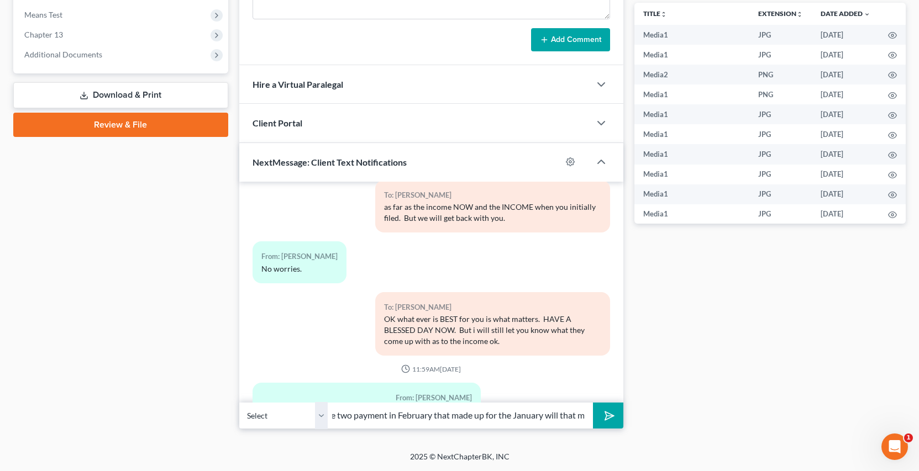
scroll to position [0, 362]
click at [593, 403] on button "submit" at bounding box center [608, 416] width 30 height 26
type input "[PERSON_NAME] your bankruptcy case will be done around June/2027. Even though y…"
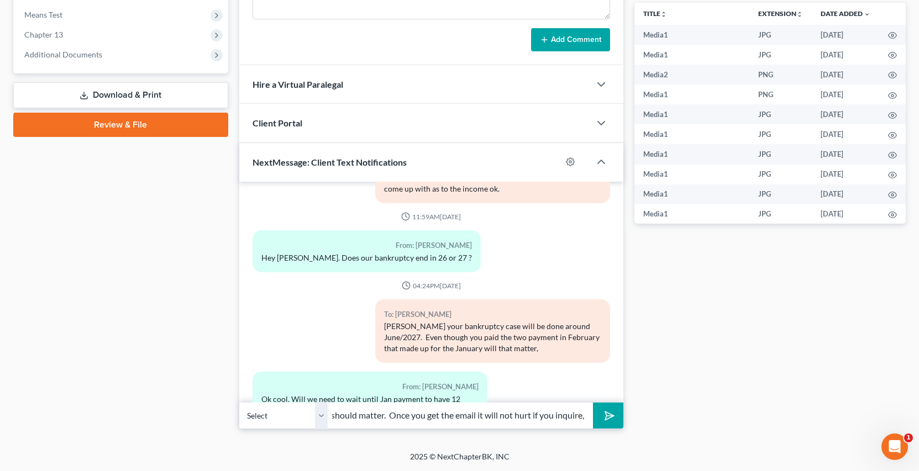
scroll to position [0, 326]
click at [593, 403] on button "submit" at bounding box center [608, 416] width 30 height 26
type input "I will email you a copy of the pay history. But you paid two payment in Februar…"
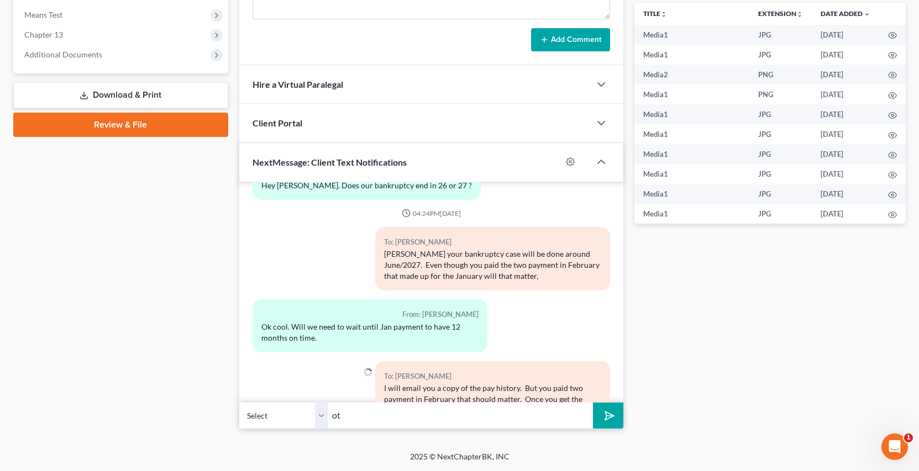
type input "o"
type input "it may be sufficient."
click at [593, 403] on button "submit" at bounding box center [608, 416] width 30 height 26
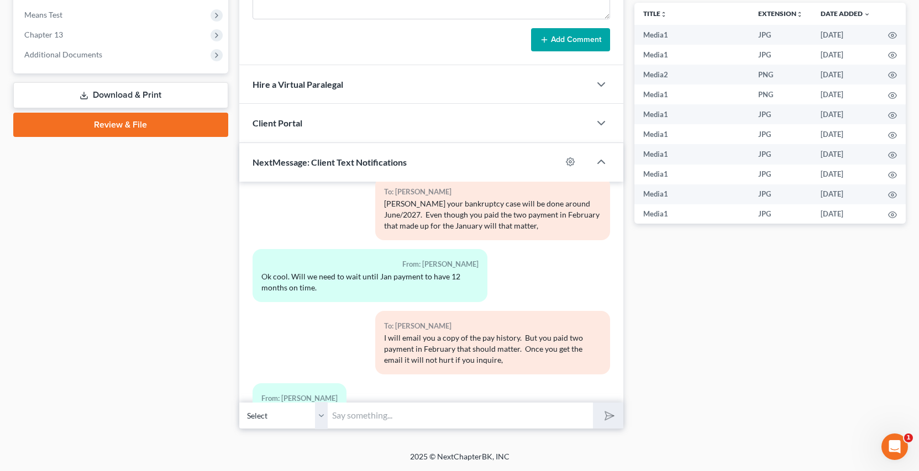
scroll to position [7695, 0]
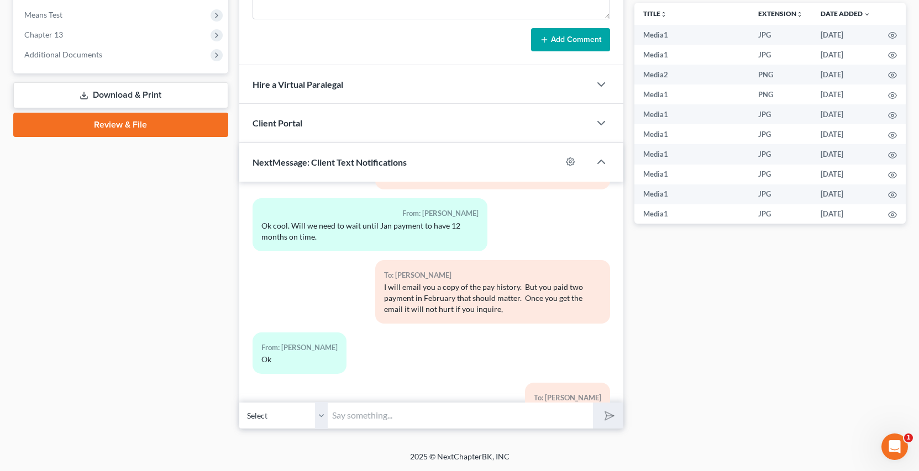
type input "i"
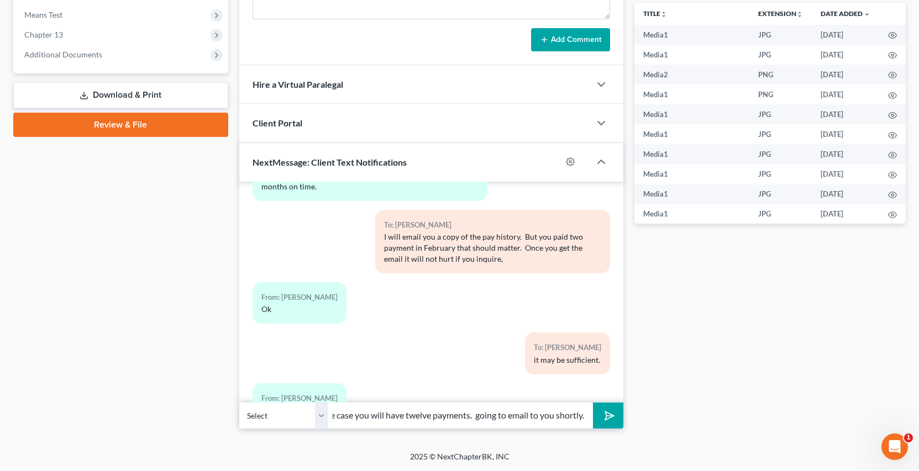
scroll to position [0, 46]
type input "If that is the case you will have twelve payments. going to email to you shortl…"
click at [593, 403] on button "submit" at bounding box center [608, 416] width 30 height 26
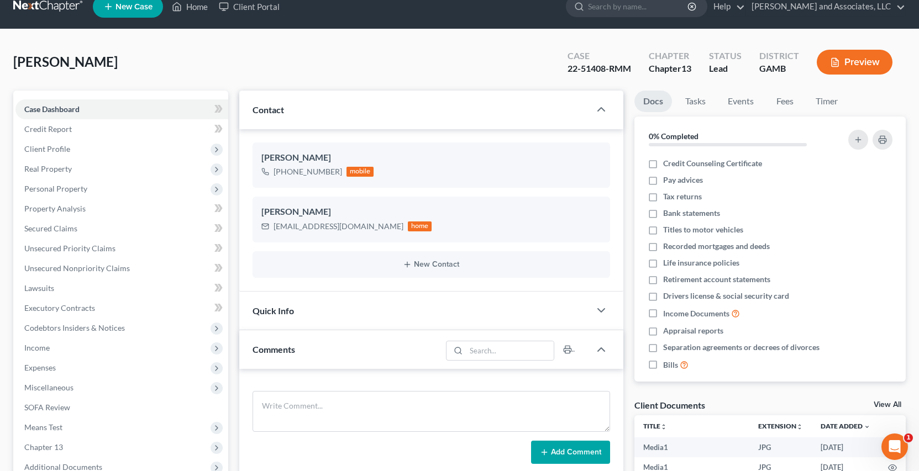
scroll to position [0, 0]
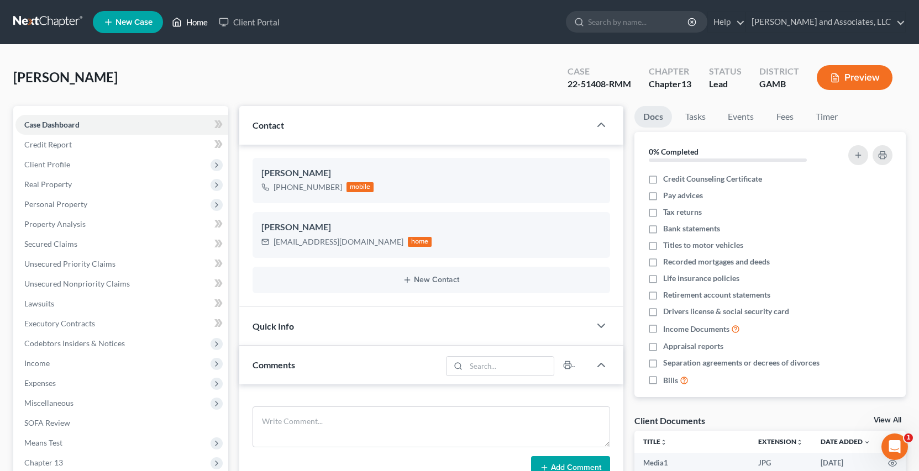
click at [199, 23] on link "Home" at bounding box center [189, 22] width 47 height 20
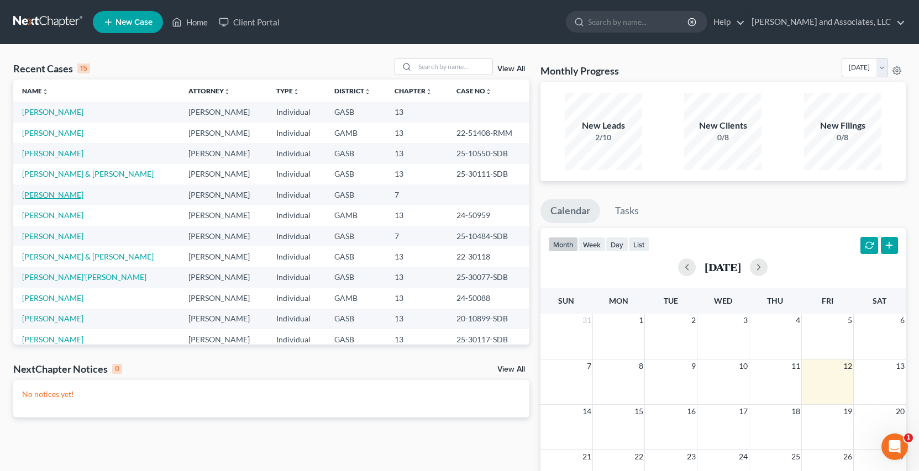
click at [68, 196] on link "[PERSON_NAME]" at bounding box center [52, 194] width 61 height 9
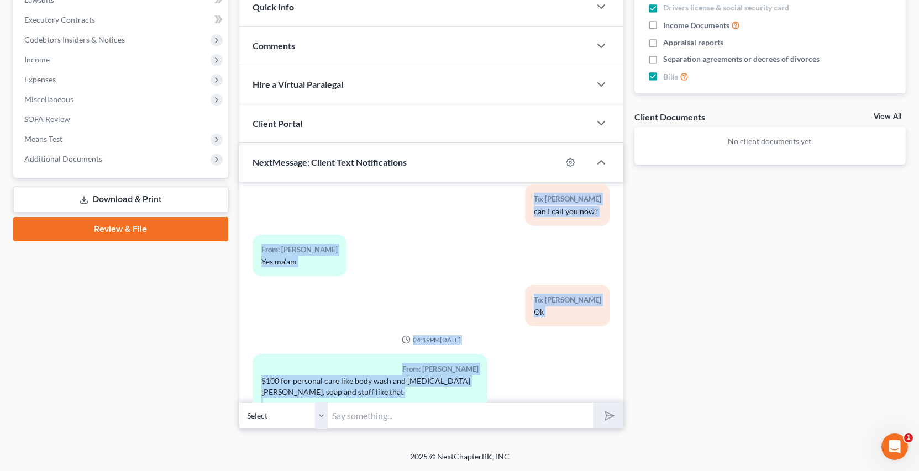
scroll to position [3324, 0]
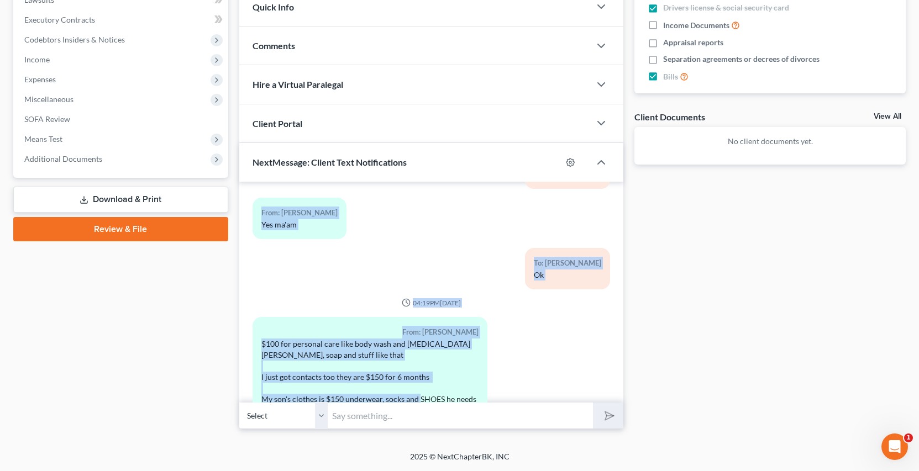
drag, startPoint x: 283, startPoint y: 220, endPoint x: 308, endPoint y: 368, distance: 149.6
click at [288, 398] on div "09:33AM[DATE] To: [PERSON_NAME] Good morning, [PERSON_NAME], this is [PERSON_NA…" at bounding box center [431, 292] width 384 height 221
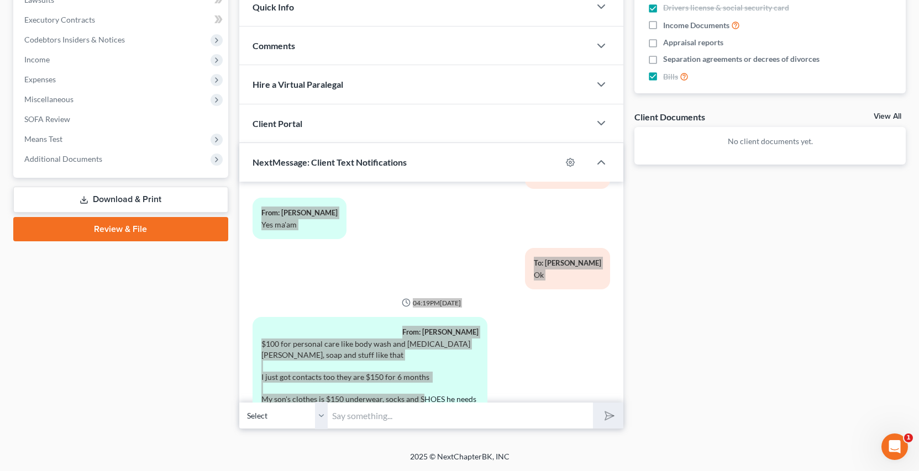
scroll to position [3313, 0]
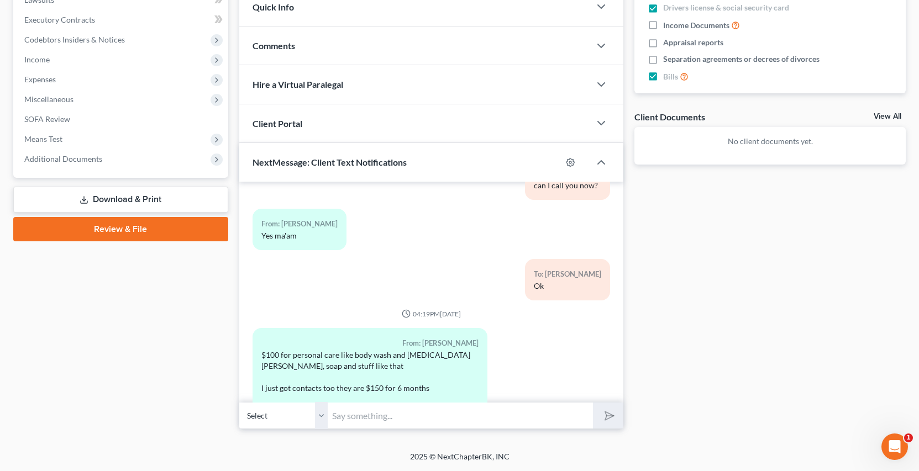
click at [812, 216] on div "Docs Tasks Events Fees Timer 46% Completed Nothing here yet! Credit Counseling …" at bounding box center [770, 115] width 282 height 627
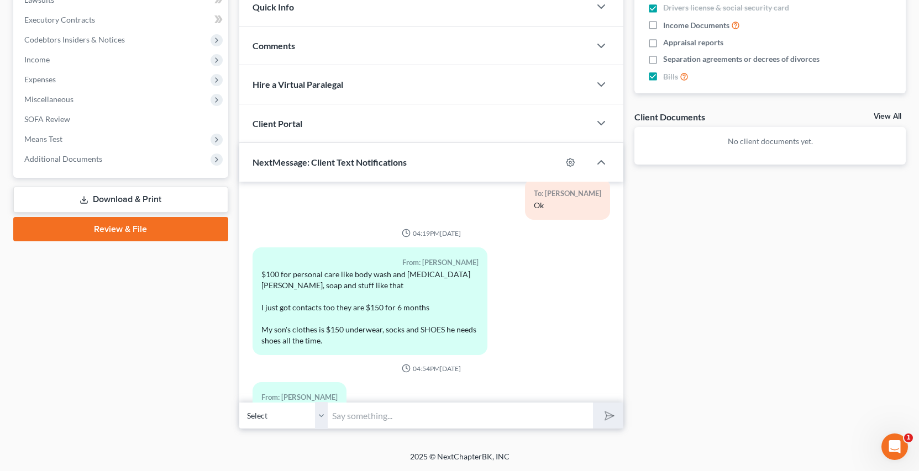
scroll to position [3404, 0]
